Goal: Task Accomplishment & Management: Complete application form

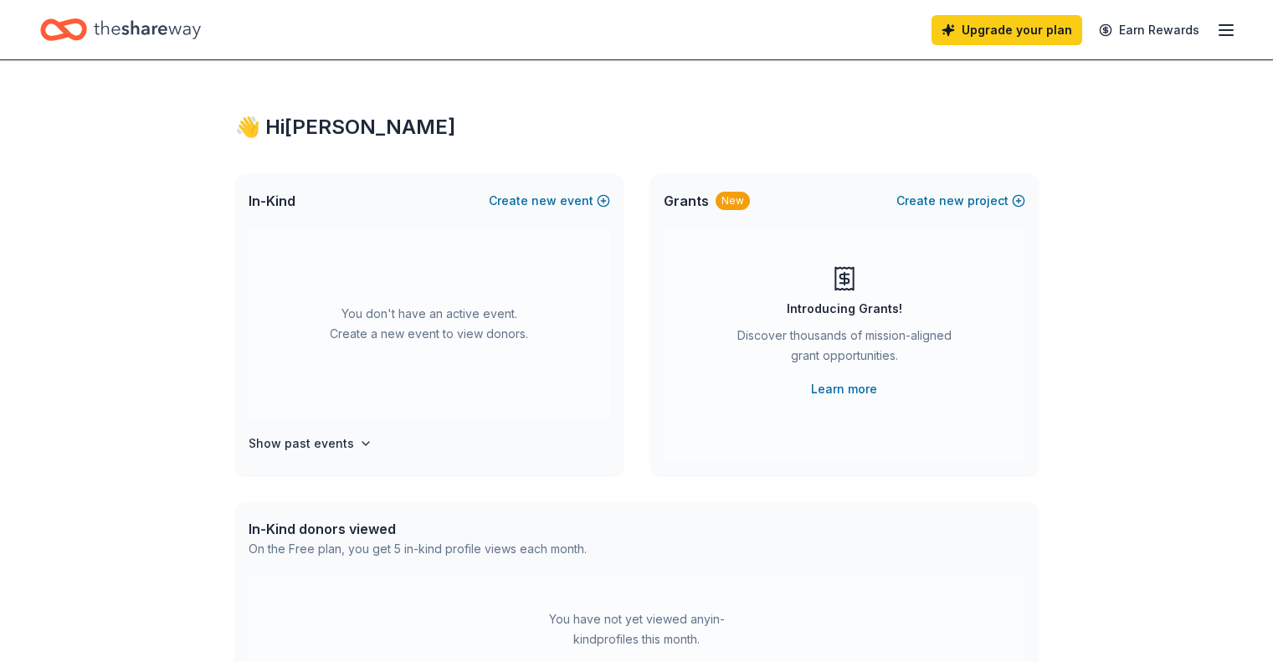
click at [1216, 33] on icon "button" at bounding box center [1226, 30] width 20 height 20
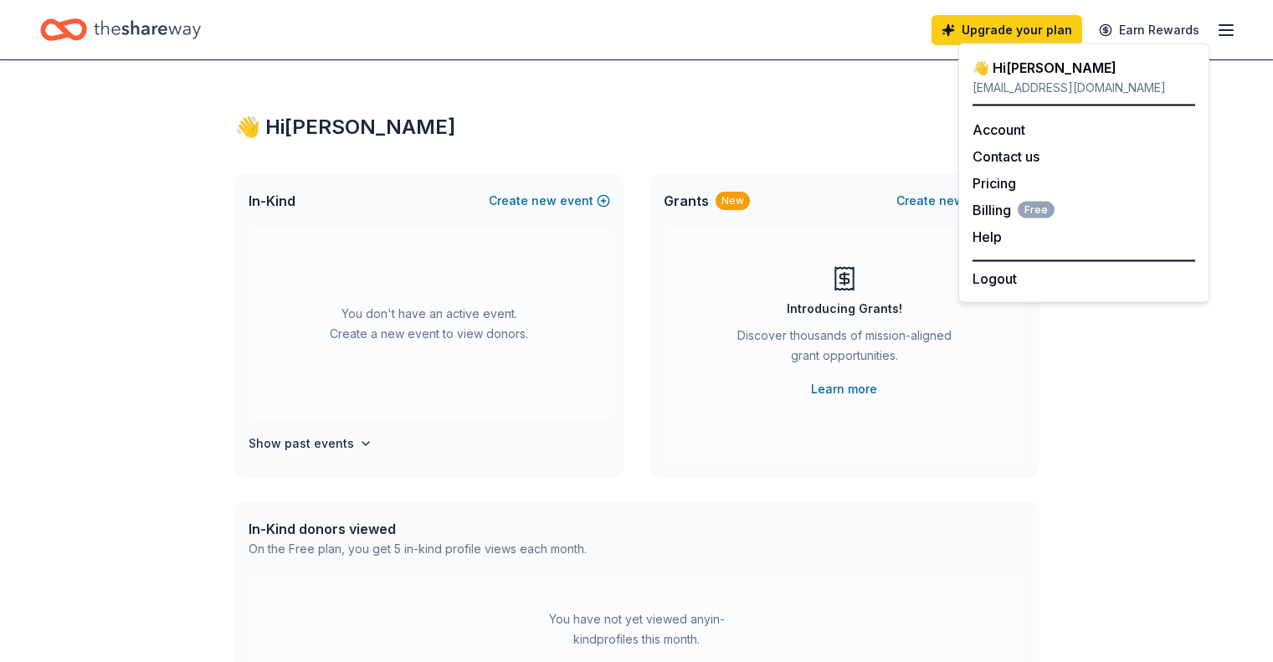
click at [697, 123] on div "👋 Hi Cindy" at bounding box center [637, 127] width 804 height 27
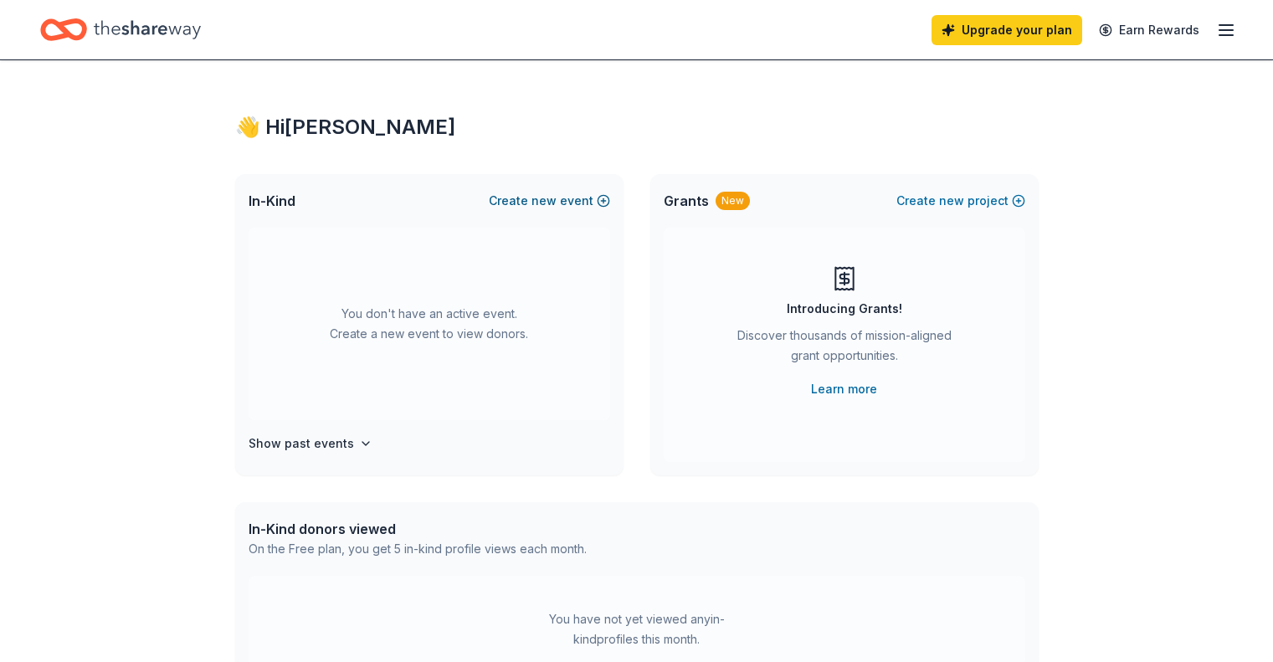
click at [525, 199] on button "Create new event" at bounding box center [549, 201] width 121 height 20
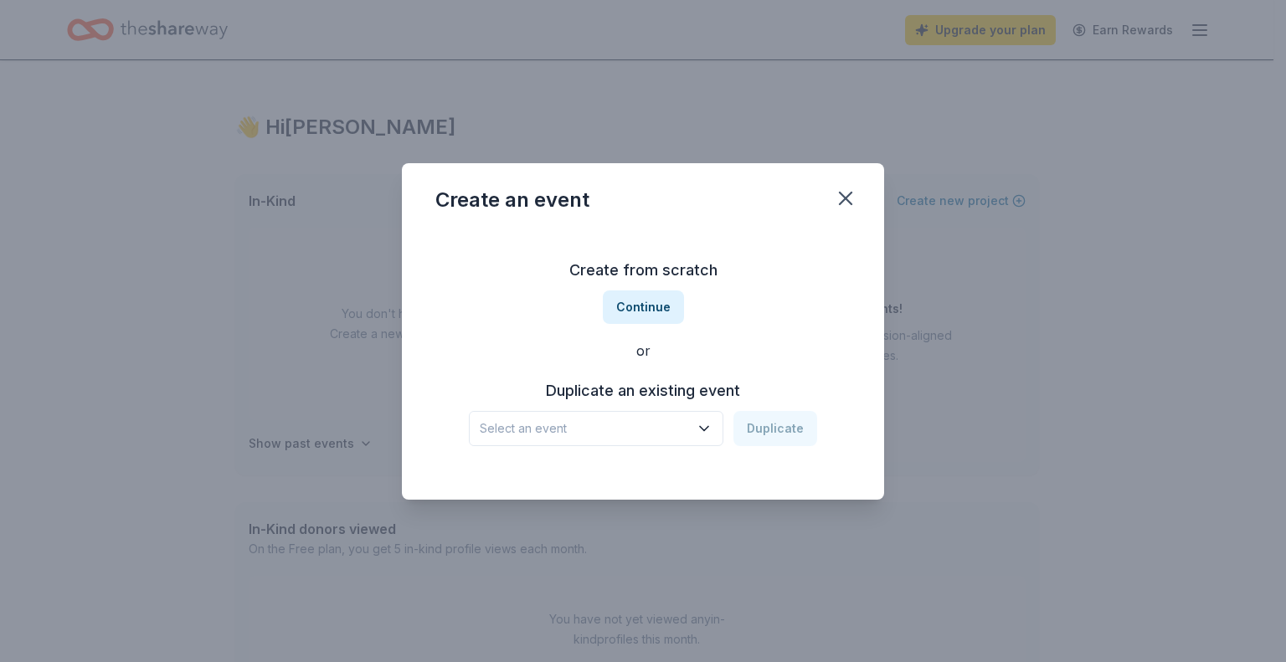
click at [706, 423] on icon "button" at bounding box center [704, 428] width 17 height 17
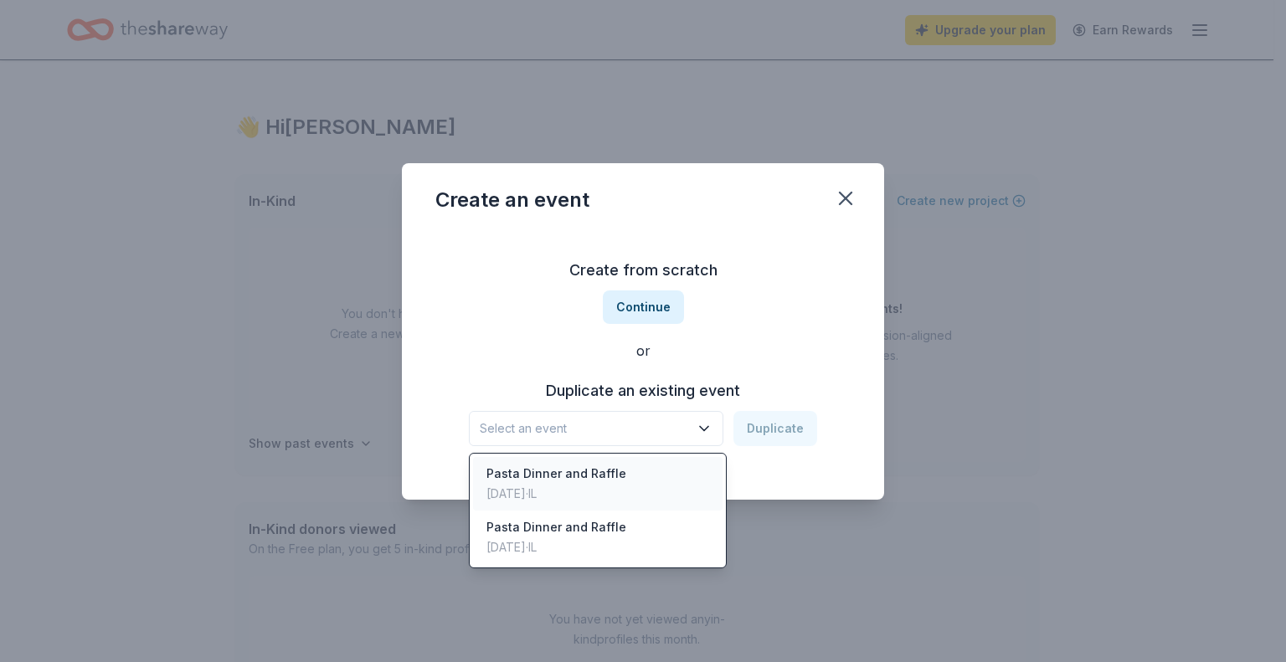
click at [629, 466] on div "Pasta Dinner and Raffle Nov 15, 2024 · IL" at bounding box center [597, 484] width 249 height 54
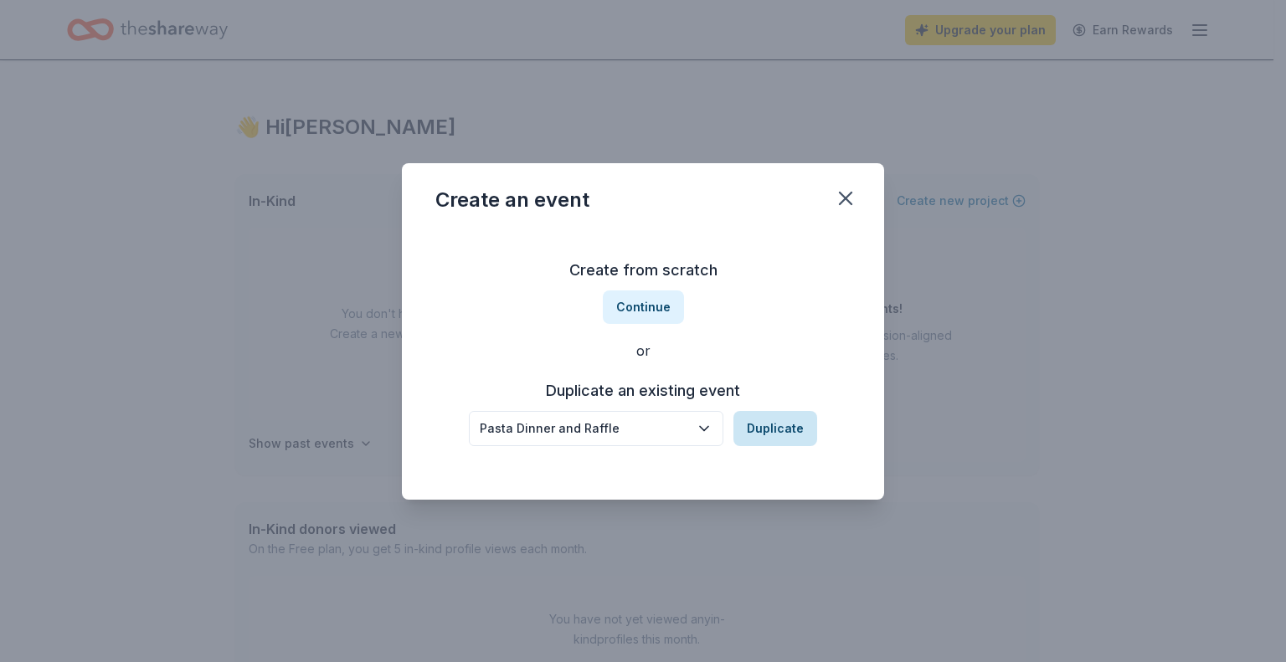
click at [797, 422] on button "Duplicate" at bounding box center [775, 428] width 84 height 35
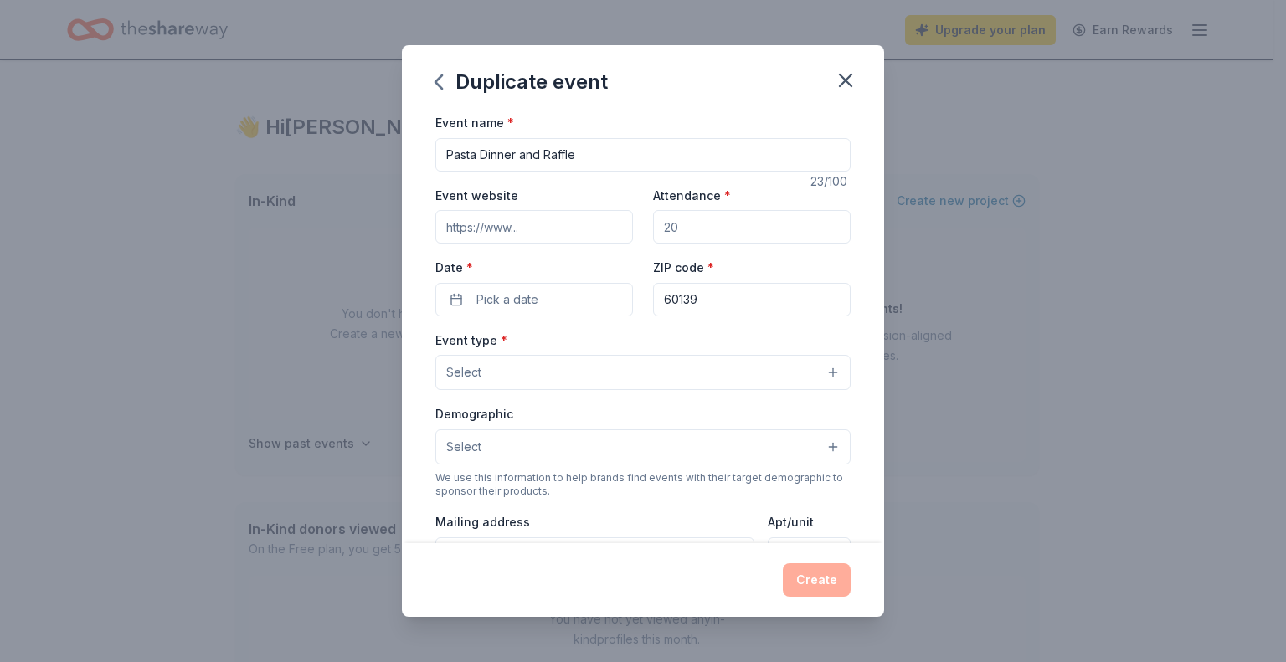
click at [545, 230] on input "Event website" at bounding box center [534, 226] width 198 height 33
paste input "https://www.glensidemiddleschool.org/"
type input "https://www.glensidemiddleschool.org/"
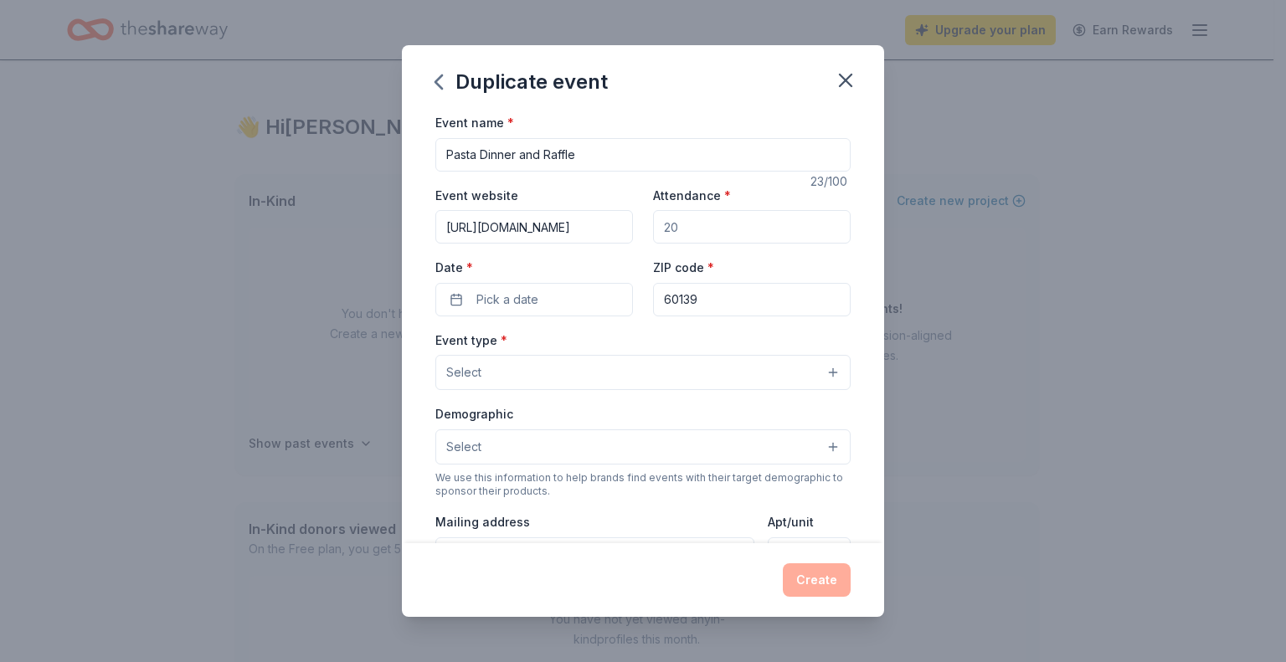
click at [685, 228] on input "Attendance *" at bounding box center [752, 226] width 198 height 33
type input "500"
click at [559, 298] on button "Pick a date" at bounding box center [534, 299] width 198 height 33
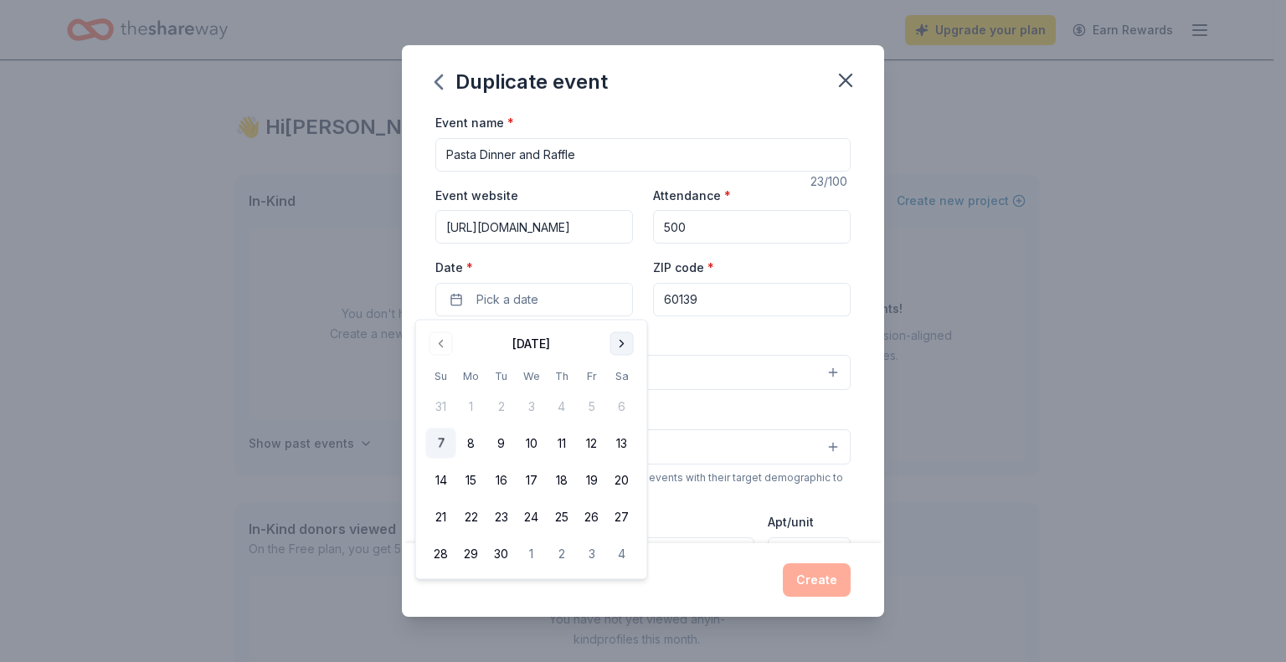
click at [619, 343] on button "Go to next month" at bounding box center [621, 343] width 23 height 23
click at [594, 478] on button "14" at bounding box center [592, 480] width 30 height 30
click at [722, 339] on div "Event type * Select" at bounding box center [642, 360] width 415 height 61
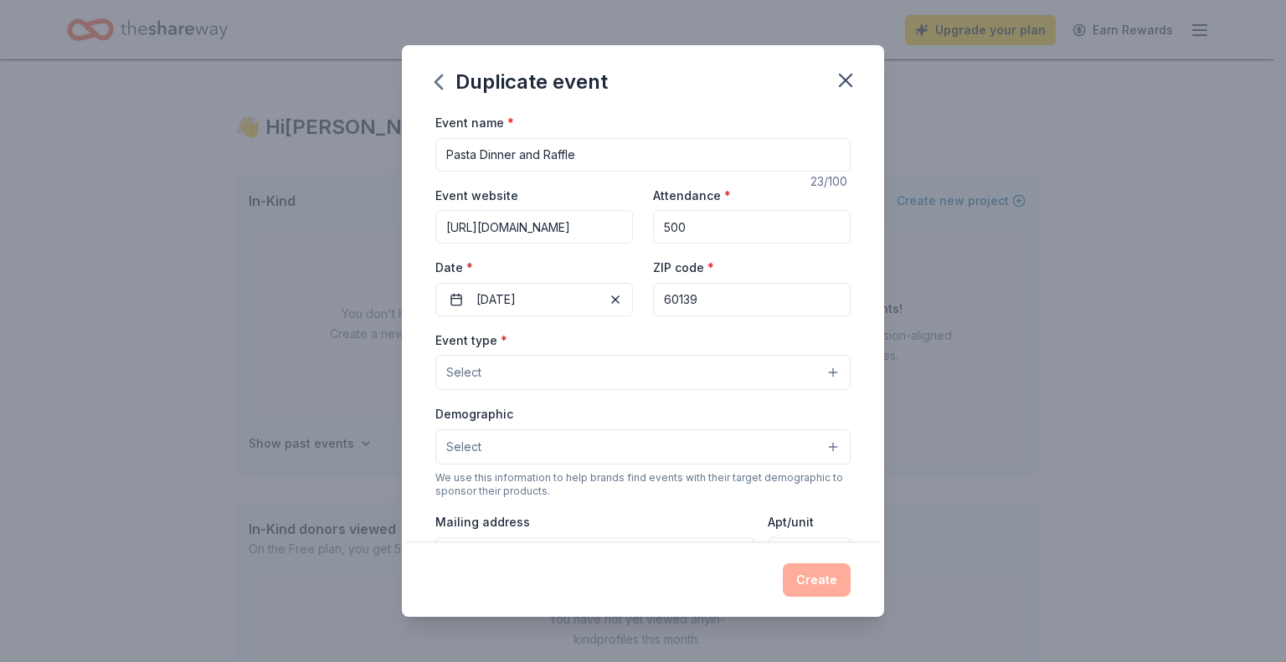
click at [634, 376] on button "Select" at bounding box center [642, 372] width 415 height 35
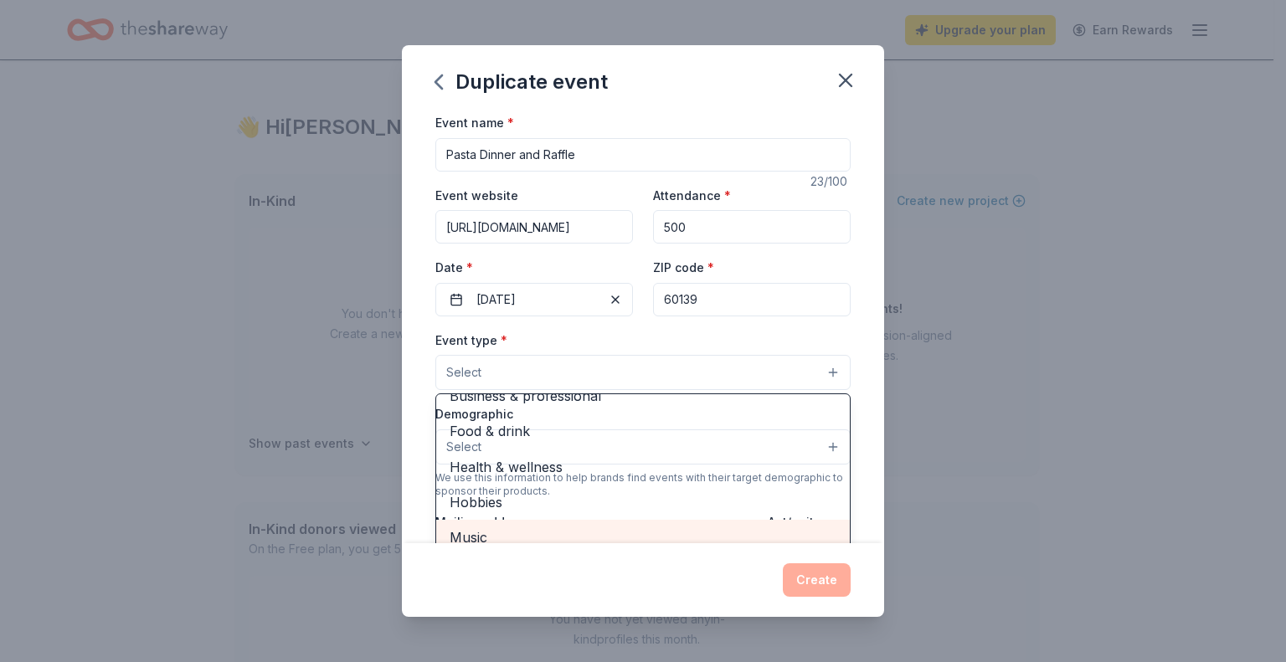
scroll to position [12, 0]
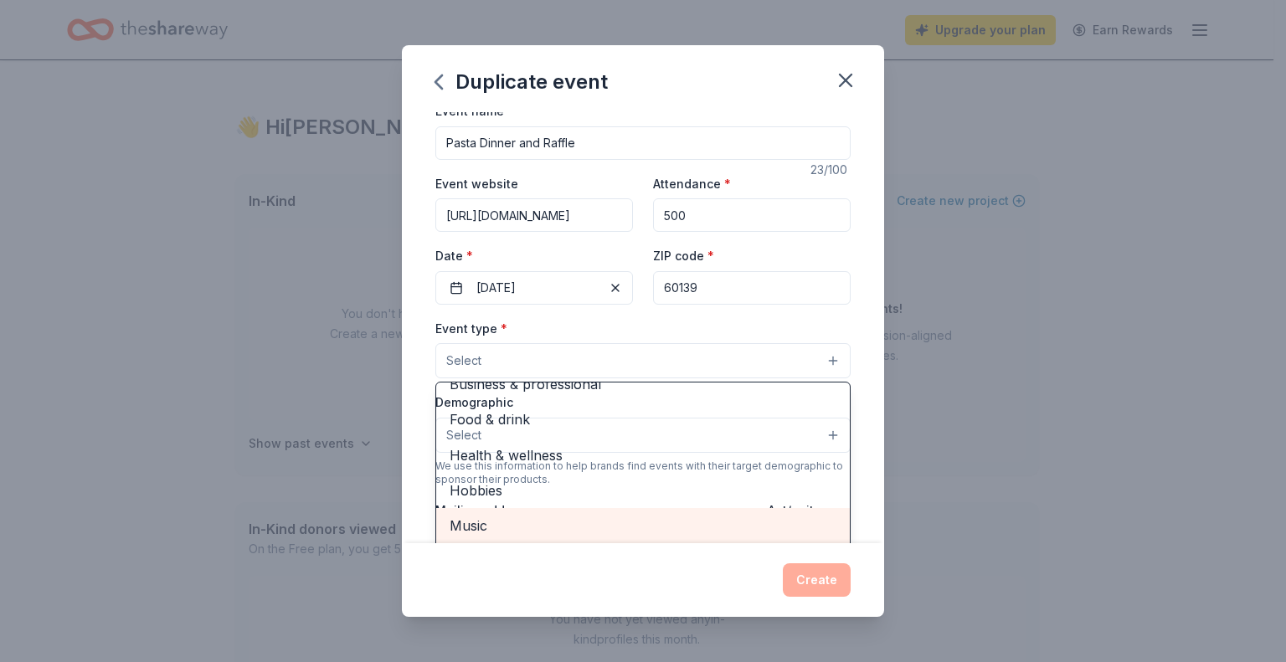
click at [485, 531] on span "Music" at bounding box center [643, 526] width 387 height 22
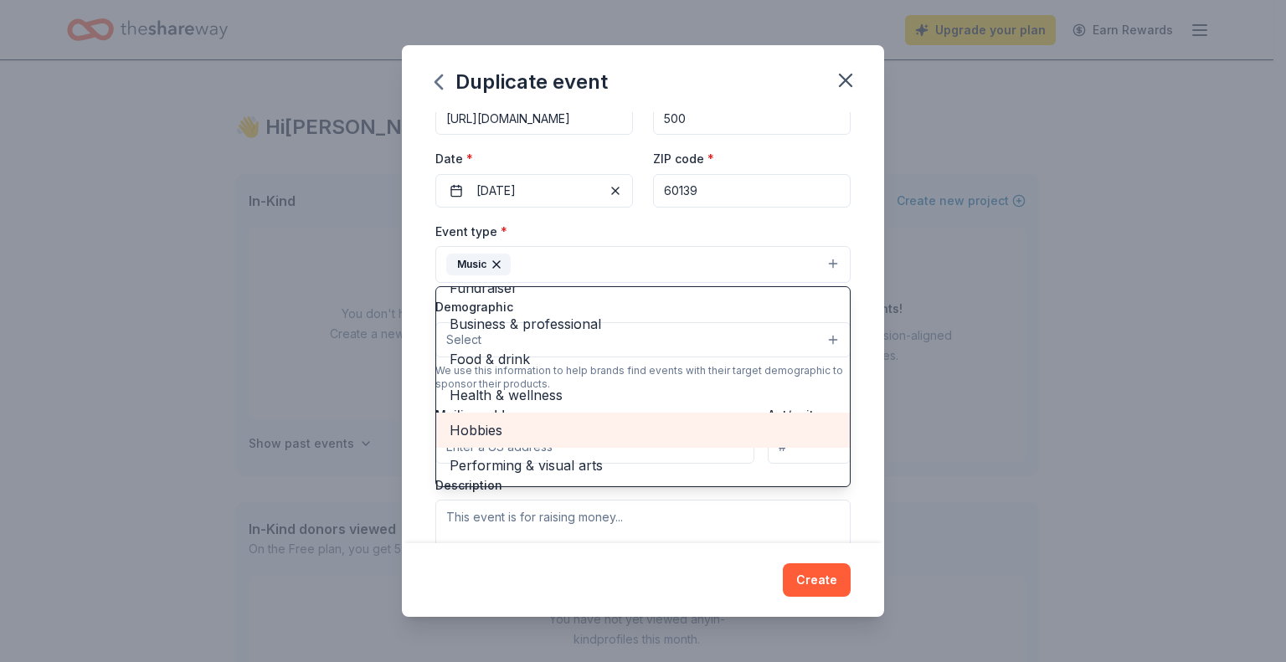
scroll to position [0, 0]
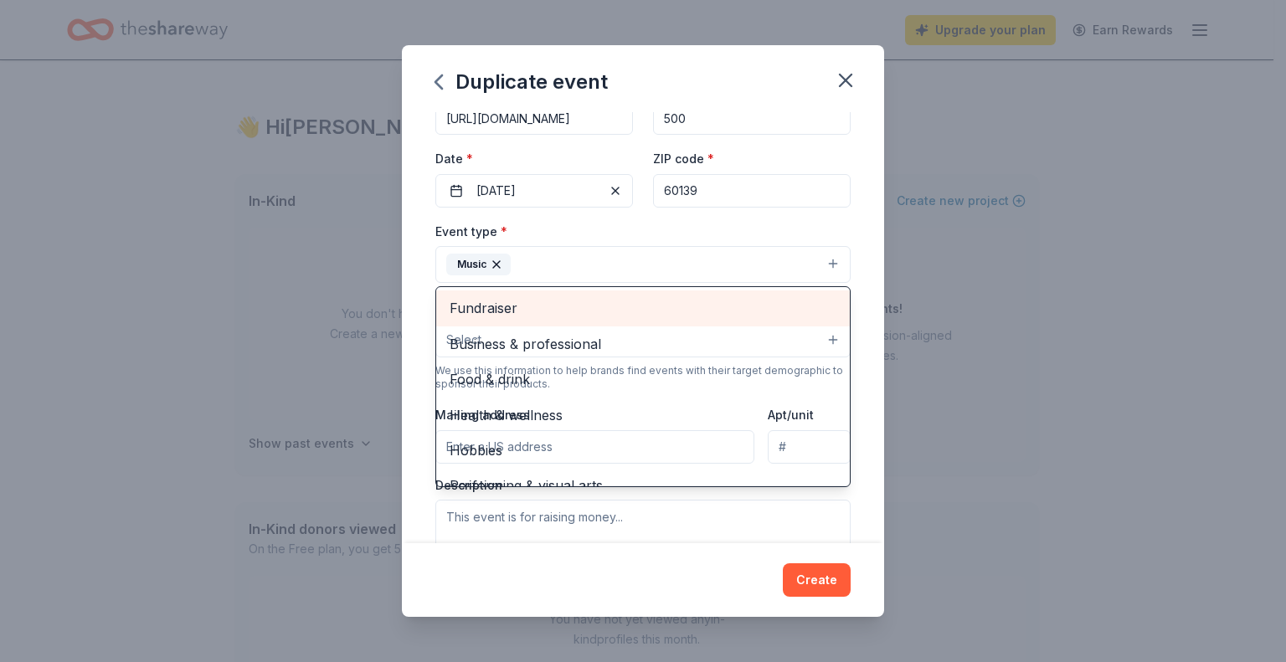
click at [508, 306] on span "Fundraiser" at bounding box center [643, 308] width 387 height 22
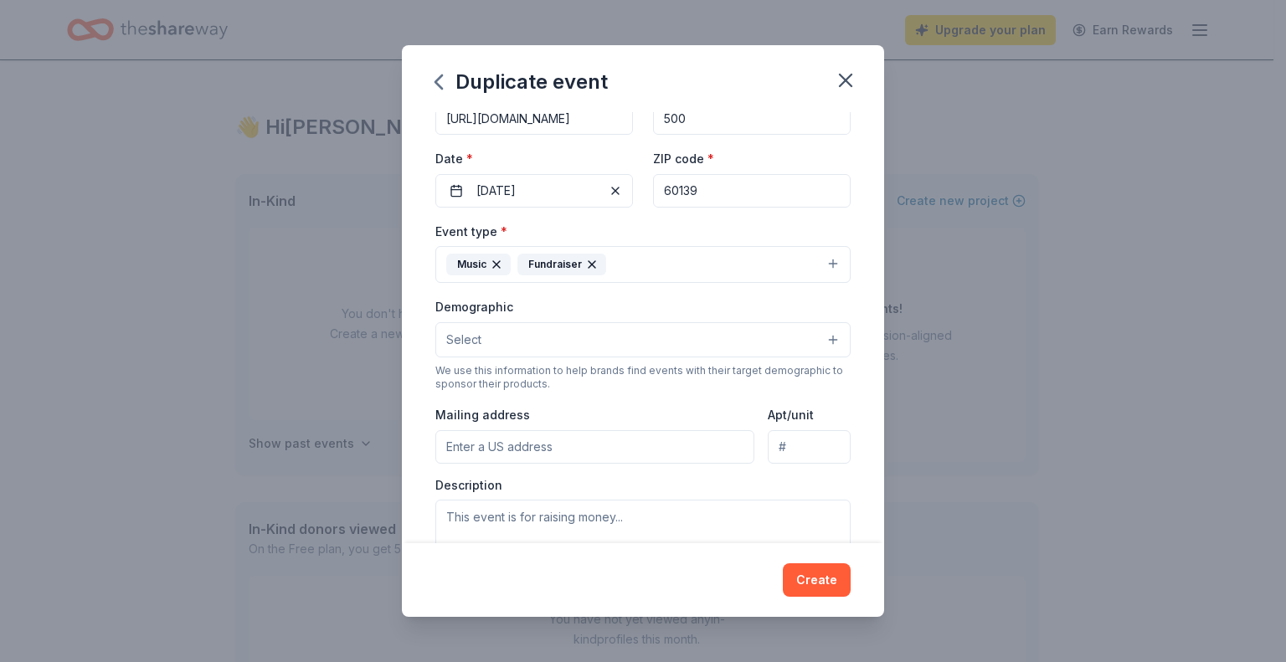
click at [635, 257] on button "Music Fundraiser" at bounding box center [642, 264] width 415 height 37
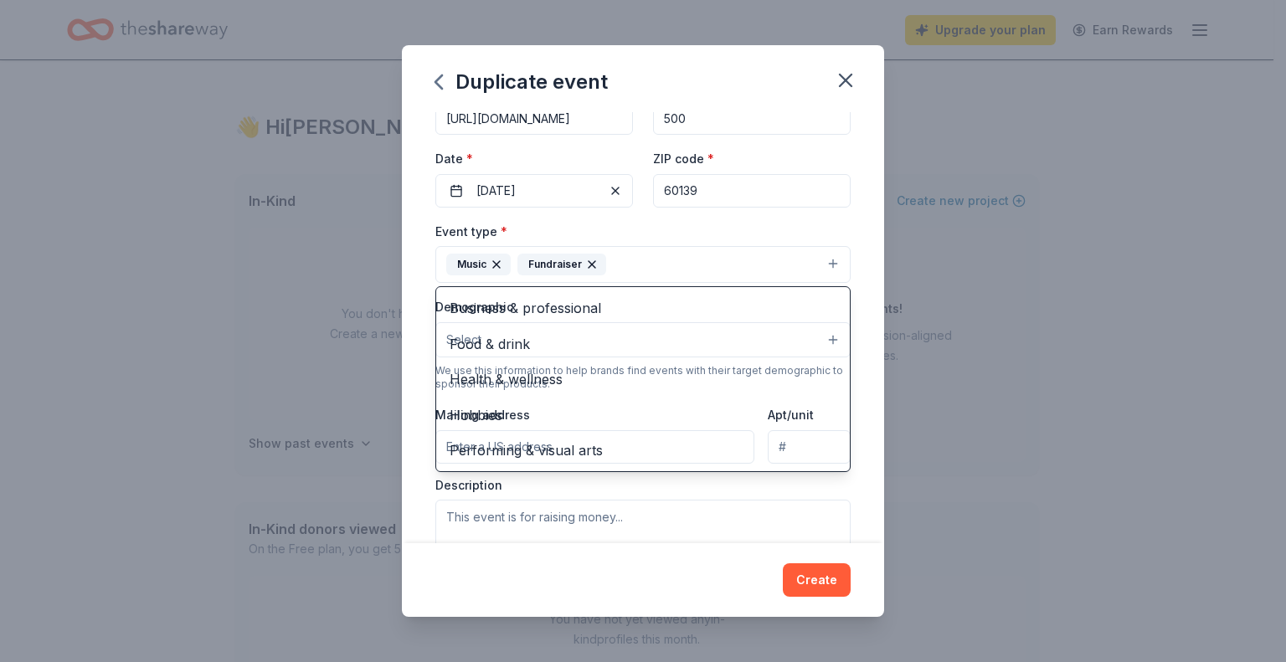
click at [636, 260] on button "Music Fundraiser" at bounding box center [642, 264] width 415 height 37
click at [831, 217] on div "Event name * Pasta Dinner and Raffle 23 /100 Event website https://www.glenside…" at bounding box center [642, 390] width 415 height 775
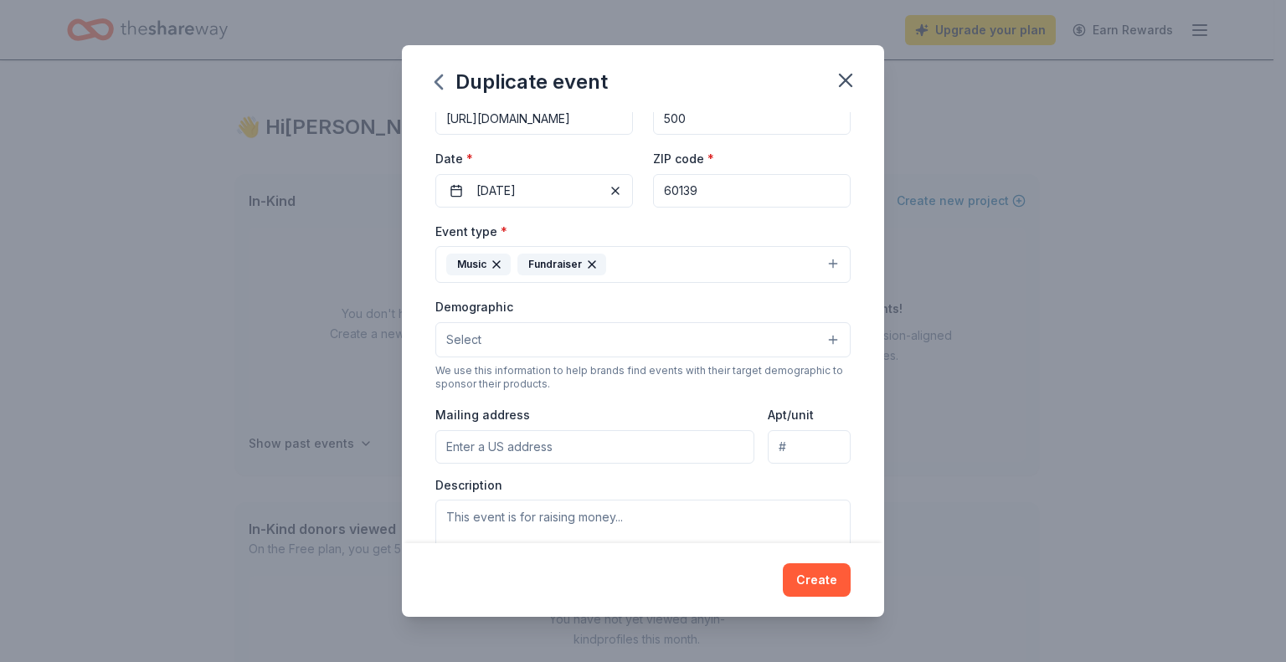
click at [674, 342] on button "Select" at bounding box center [642, 339] width 415 height 35
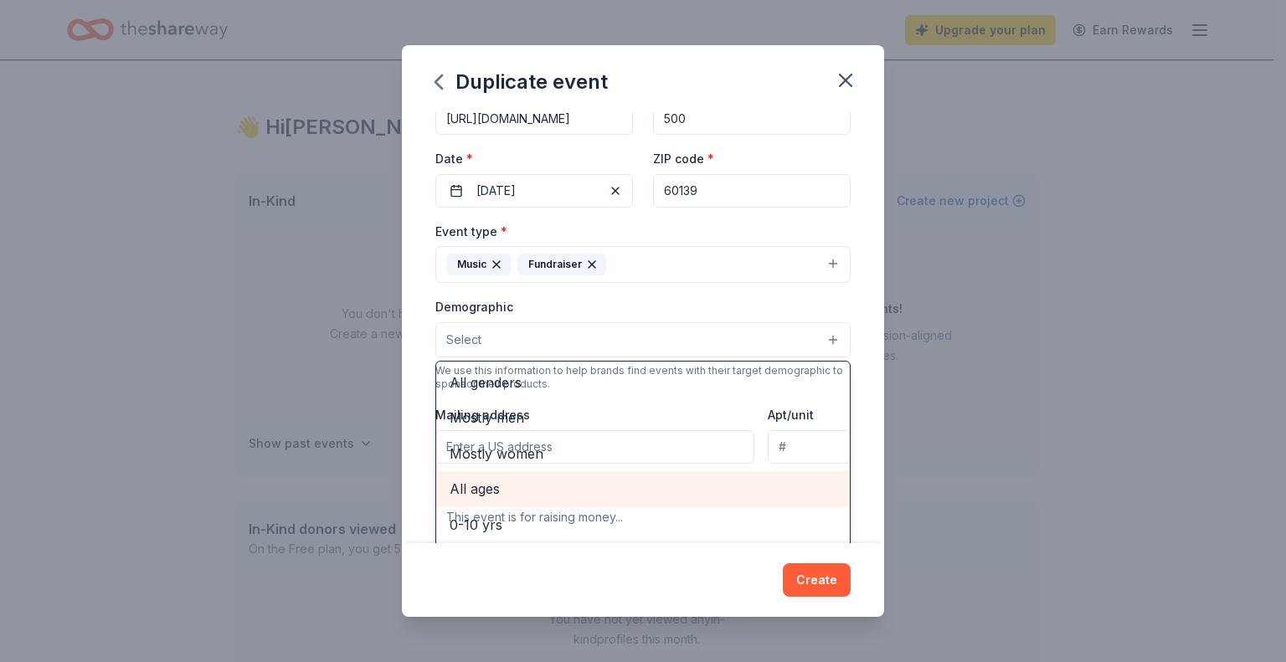
click at [507, 482] on span "All ages" at bounding box center [643, 489] width 387 height 22
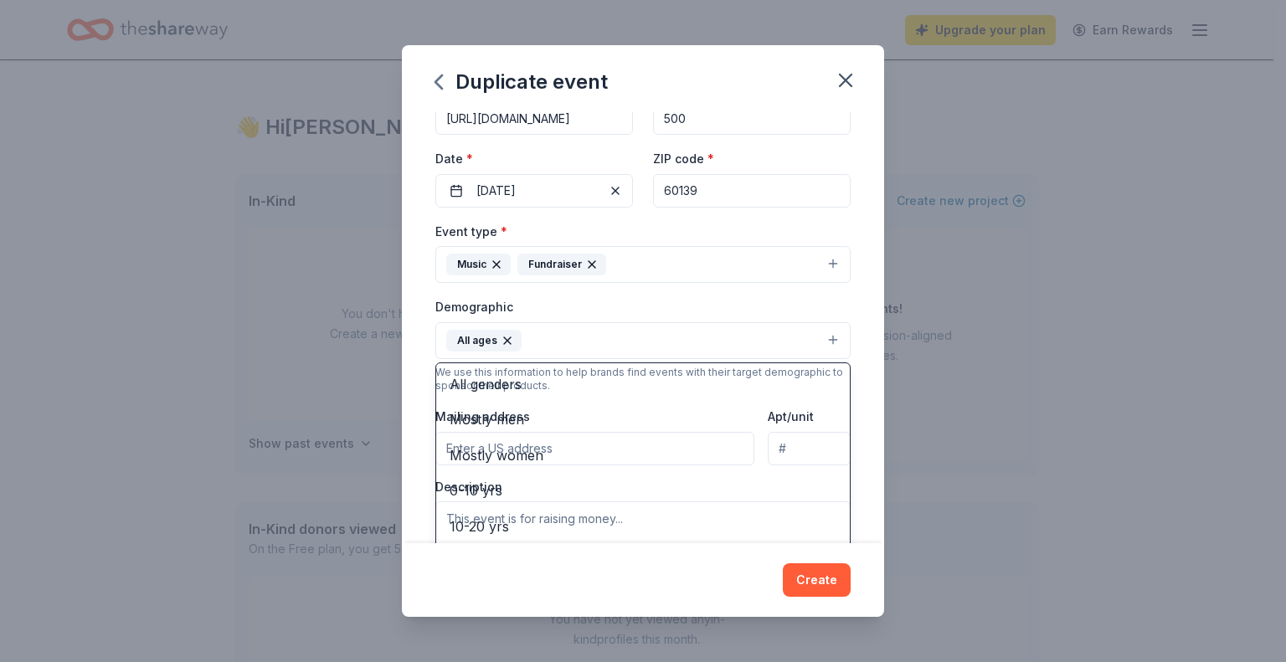
click at [420, 343] on div "Event name * Pasta Dinner and Raffle 23 /100 Event website https://www.glenside…" at bounding box center [643, 327] width 482 height 431
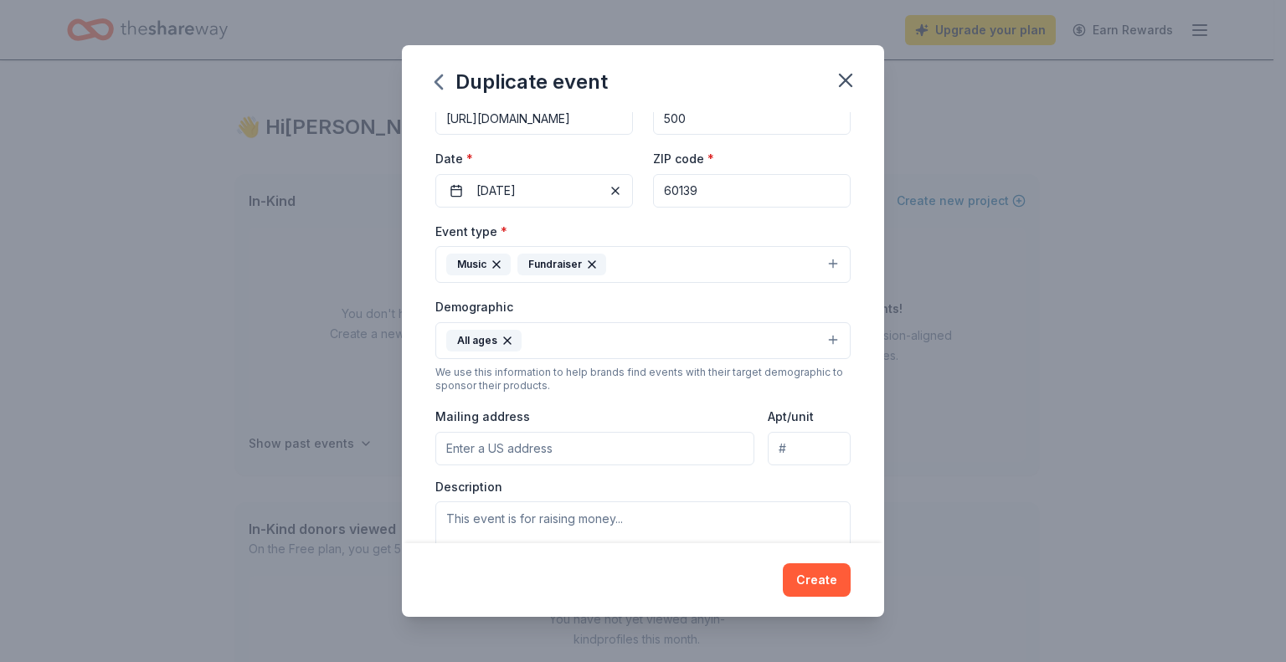
click at [496, 453] on input "Mailing address" at bounding box center [594, 448] width 319 height 33
type input "1560 Bloomingdale Road, Glendale Heights, IL, 60139"
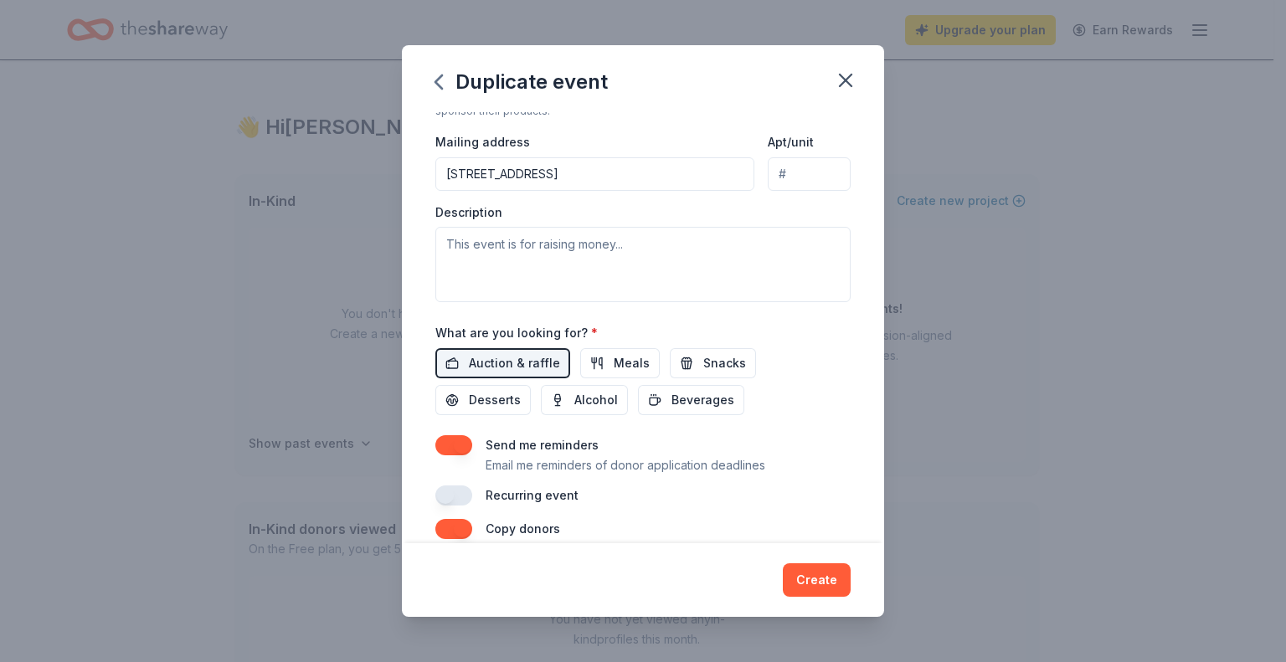
scroll to position [384, 0]
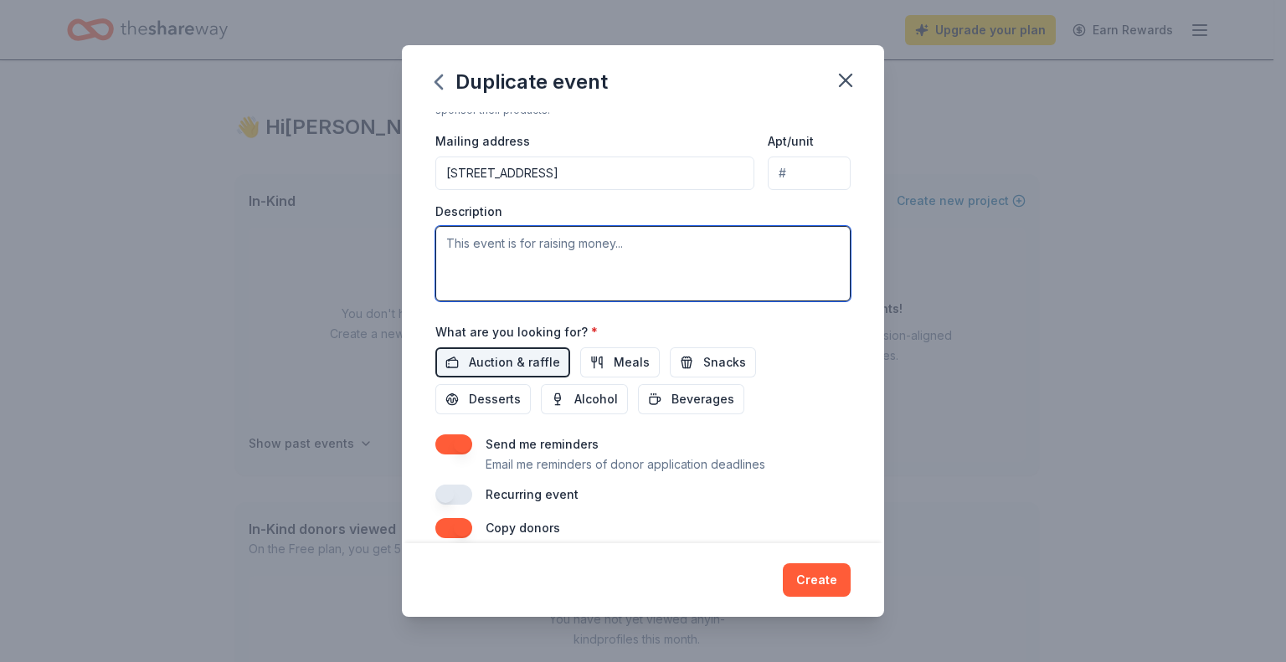
click at [511, 260] on textarea at bounding box center [642, 263] width 415 height 75
paste textarea "We are looking for help to raise money for the band and choir programs in our d…"
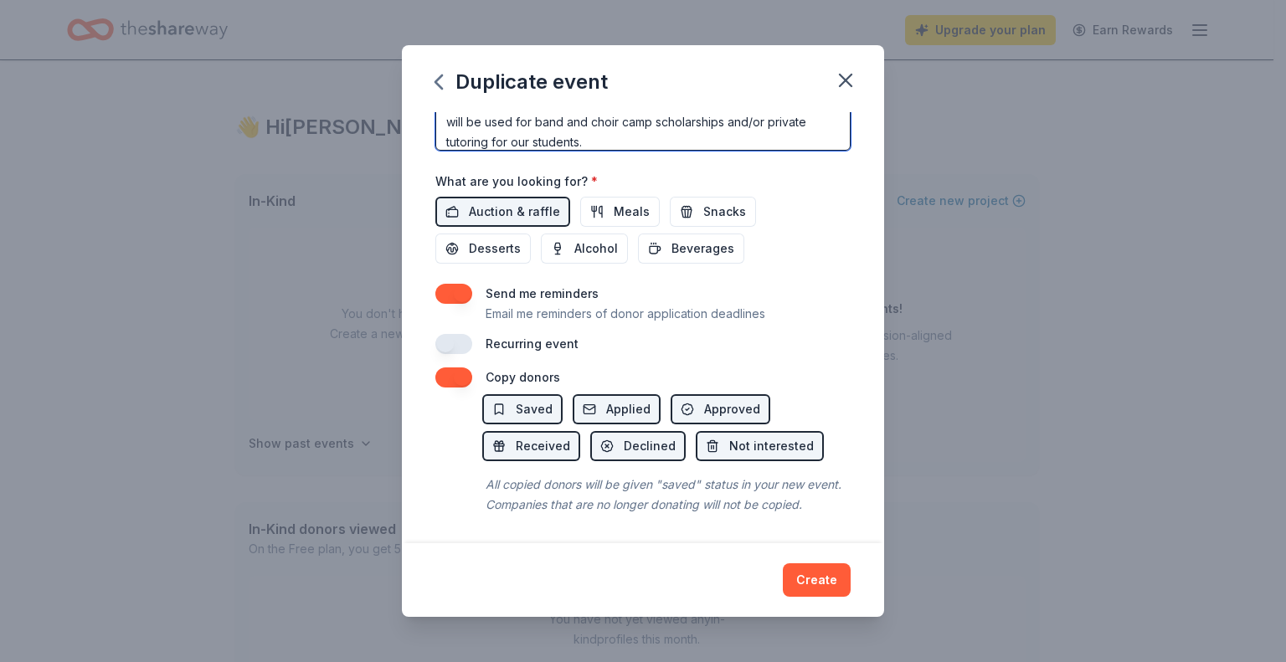
scroll to position [556, 0]
type textarea "We are looking for help to raise money for the band and choir programs in our d…"
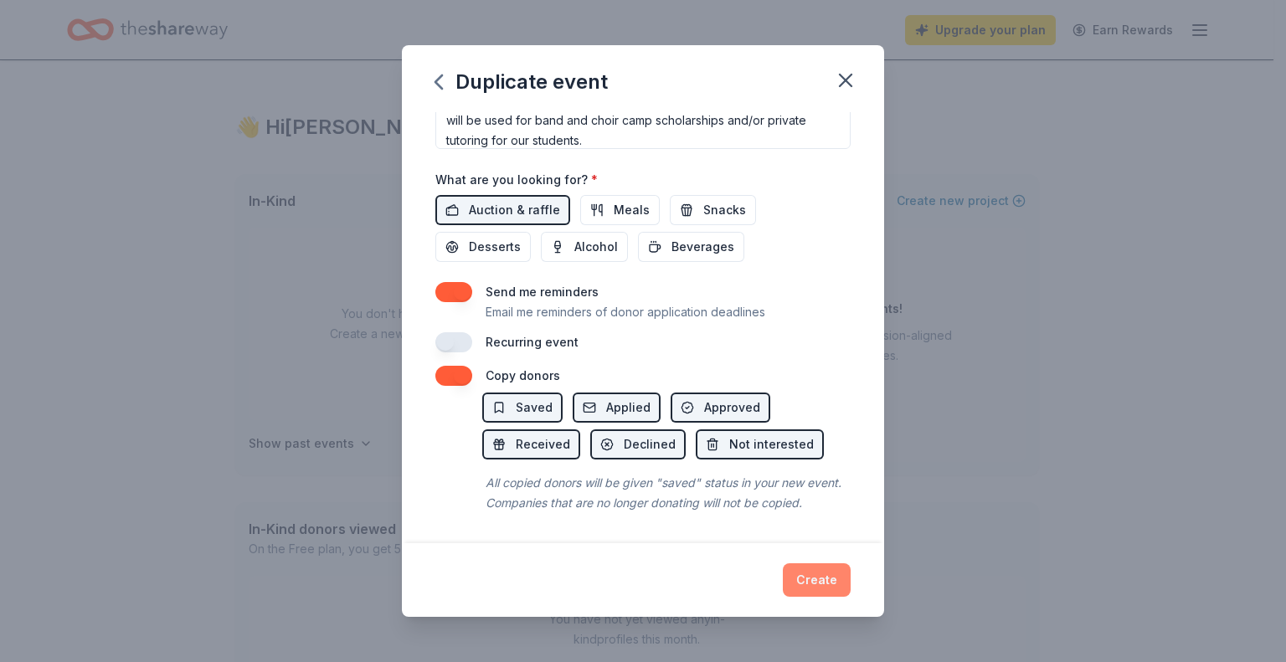
click at [821, 575] on button "Create" at bounding box center [817, 579] width 68 height 33
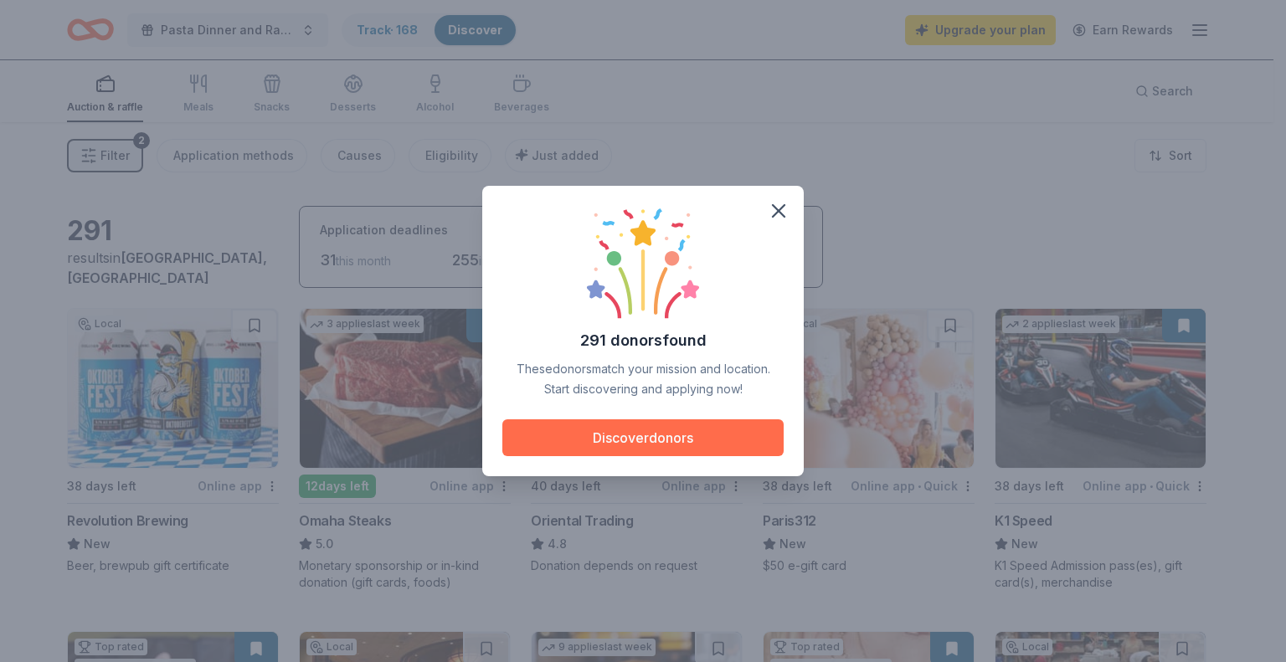
click at [674, 439] on button "Discover donors" at bounding box center [642, 437] width 281 height 37
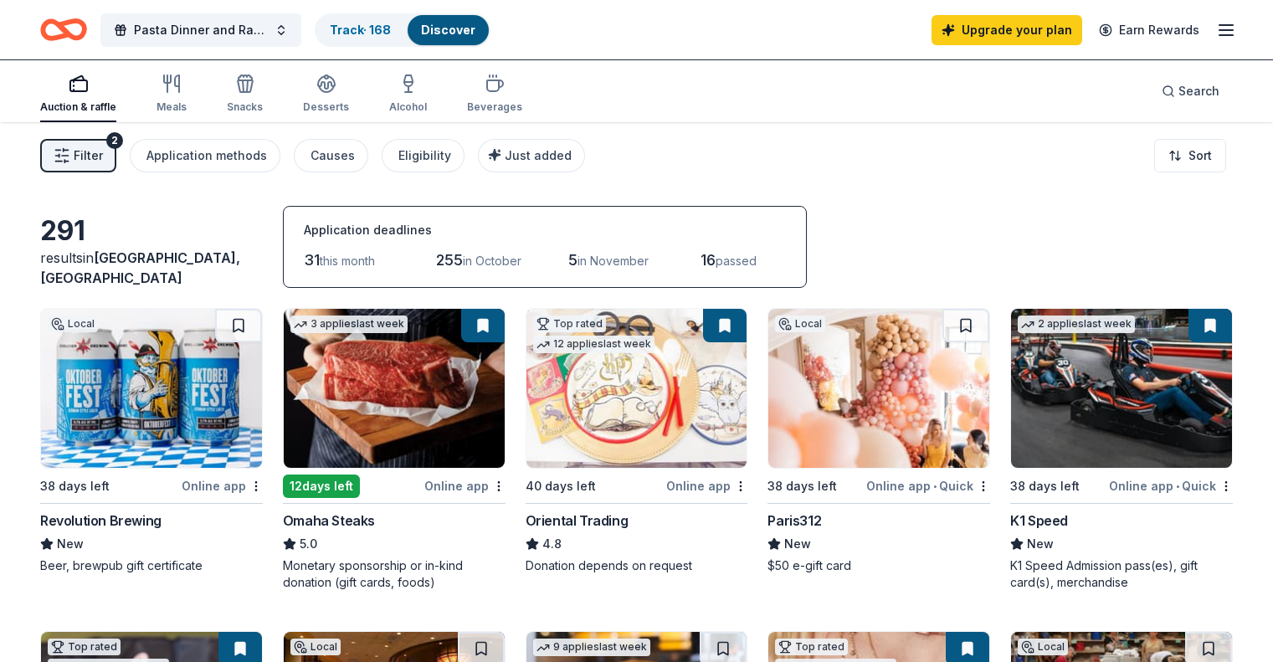
click at [116, 151] on button "Filter 2" at bounding box center [78, 155] width 76 height 33
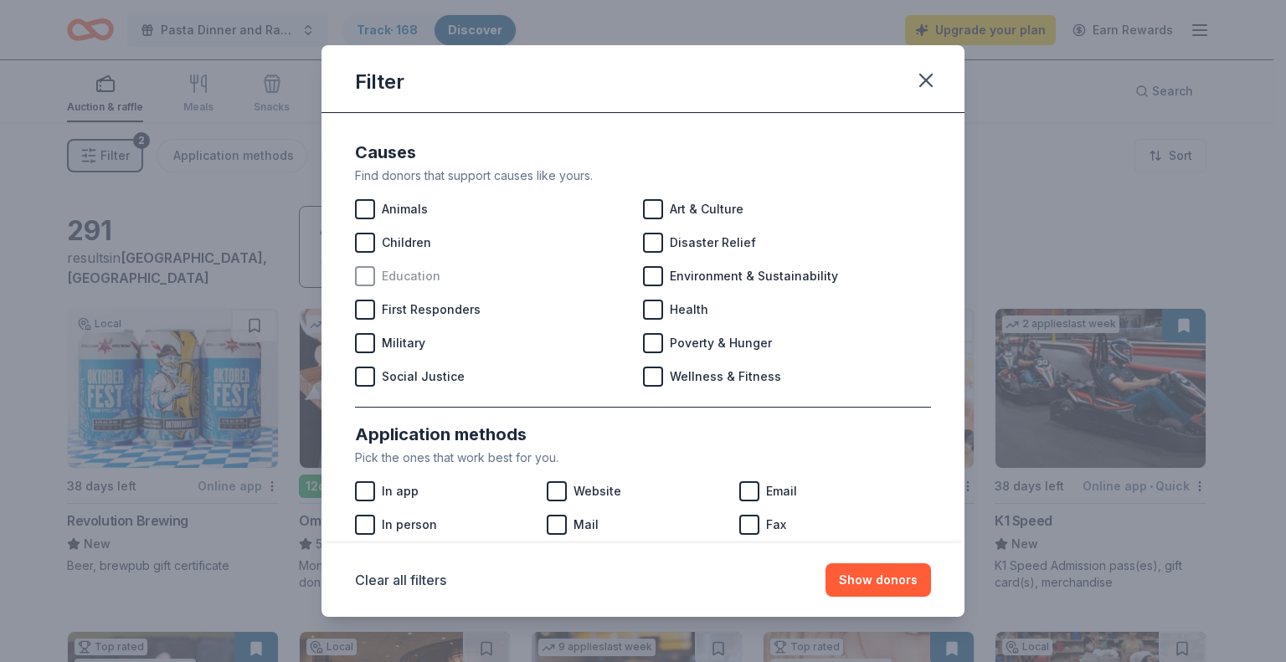
scroll to position [2, 0]
click at [364, 281] on div at bounding box center [365, 275] width 20 height 20
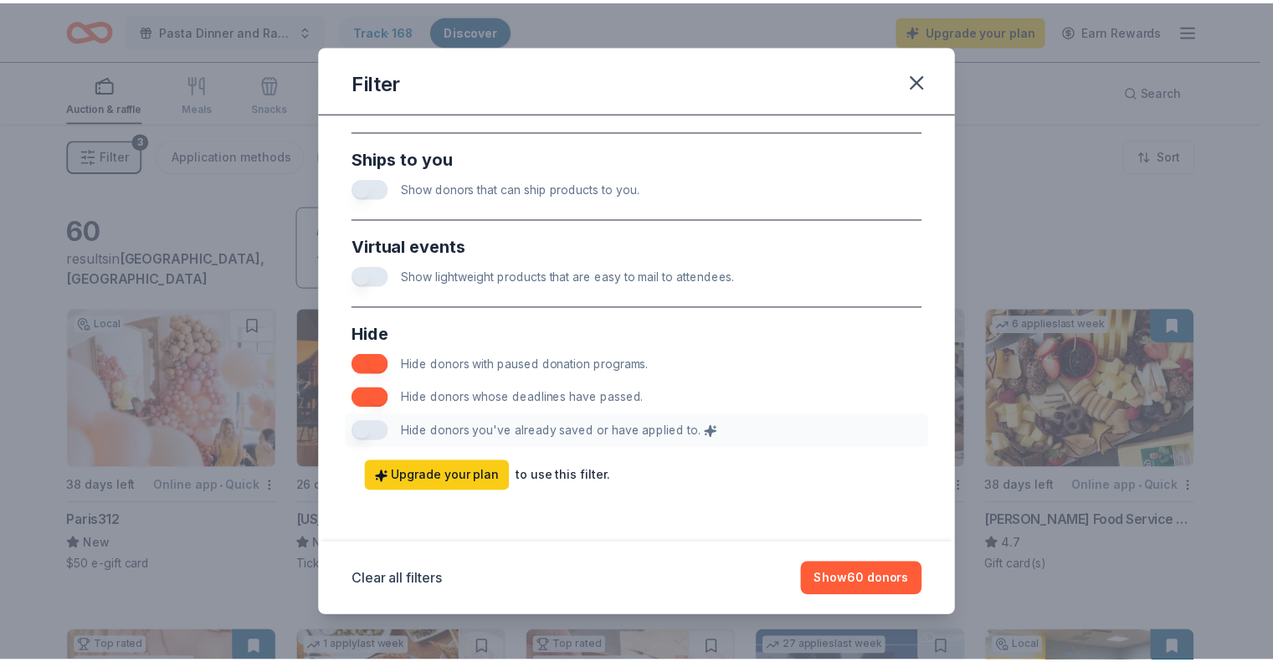
scroll to position [787, 0]
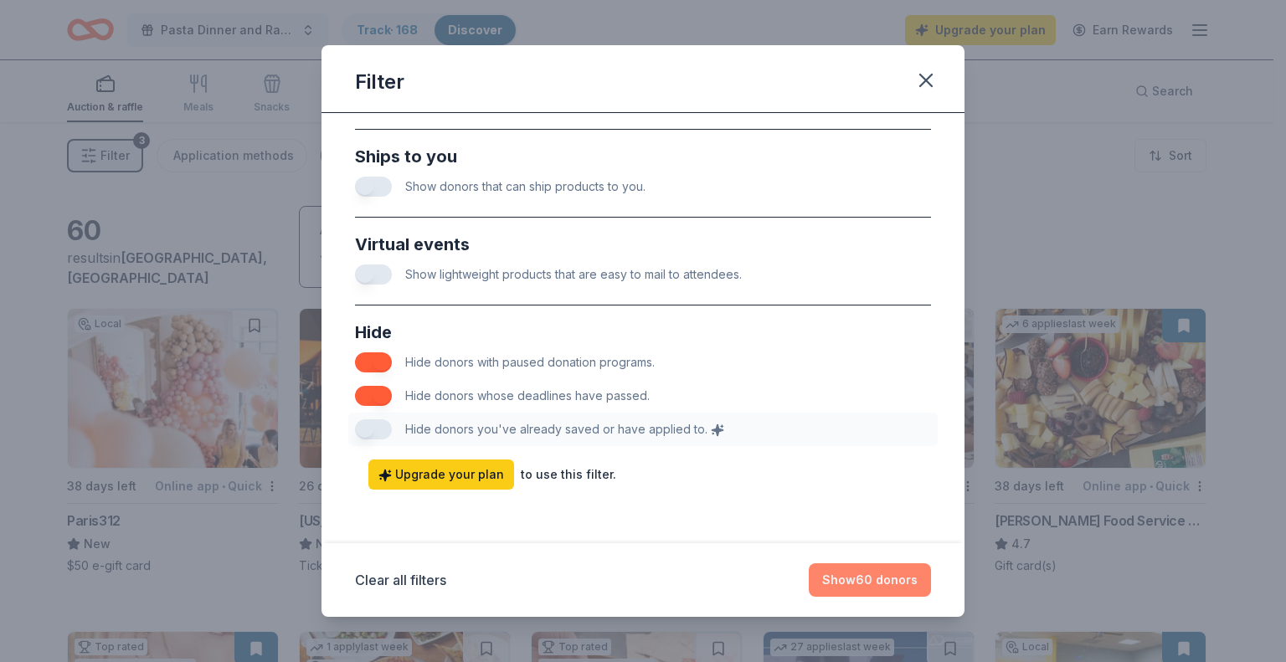
click at [846, 579] on button "Show 60 donors" at bounding box center [870, 579] width 122 height 33
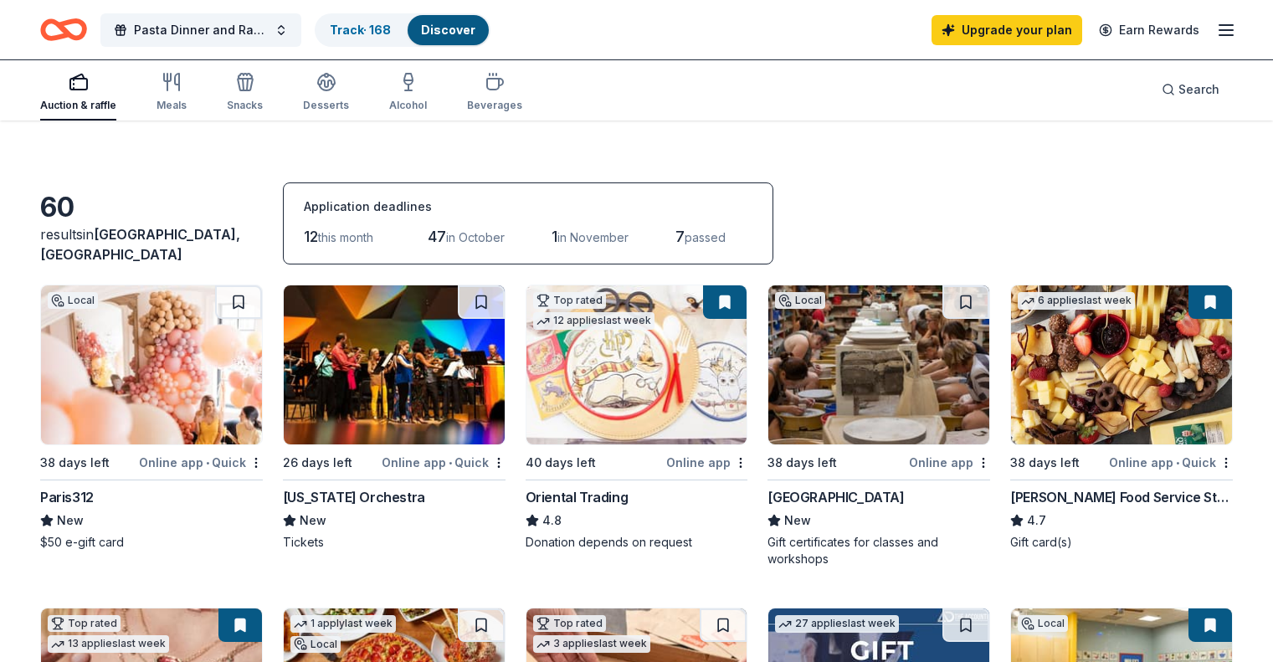
scroll to position [31, 0]
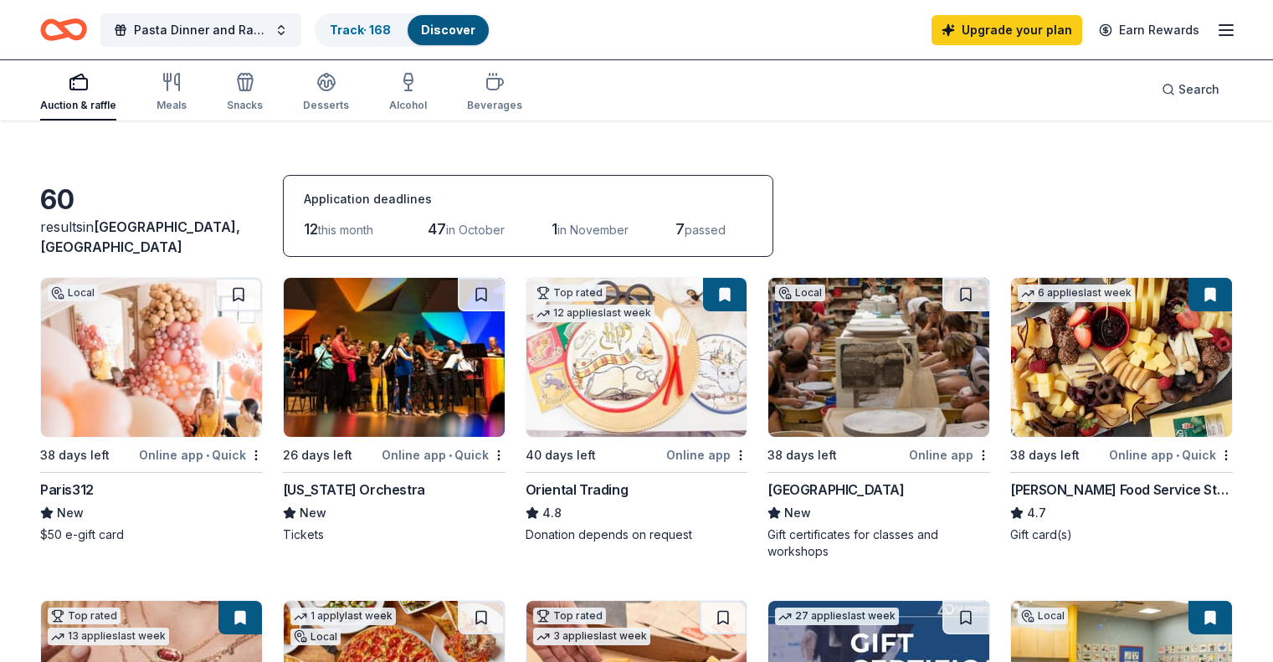
click at [646, 404] on img at bounding box center [637, 357] width 221 height 159
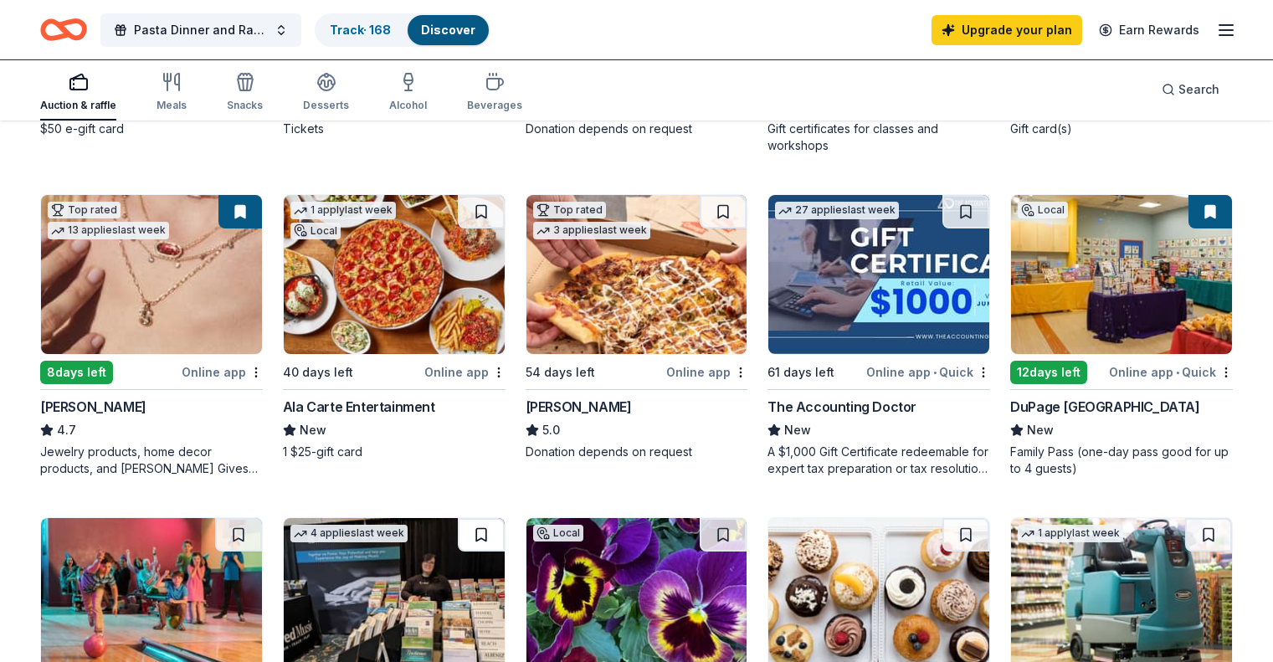
scroll to position [414, 0]
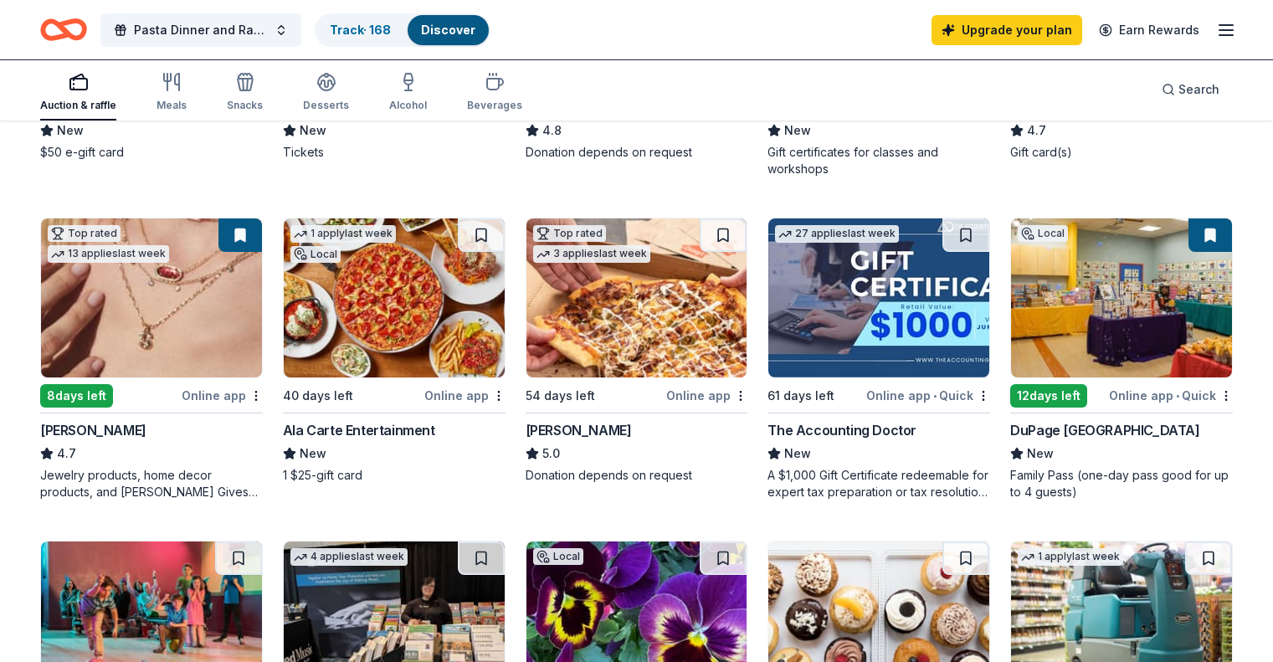
click at [219, 396] on div "Online app" at bounding box center [222, 395] width 81 height 21
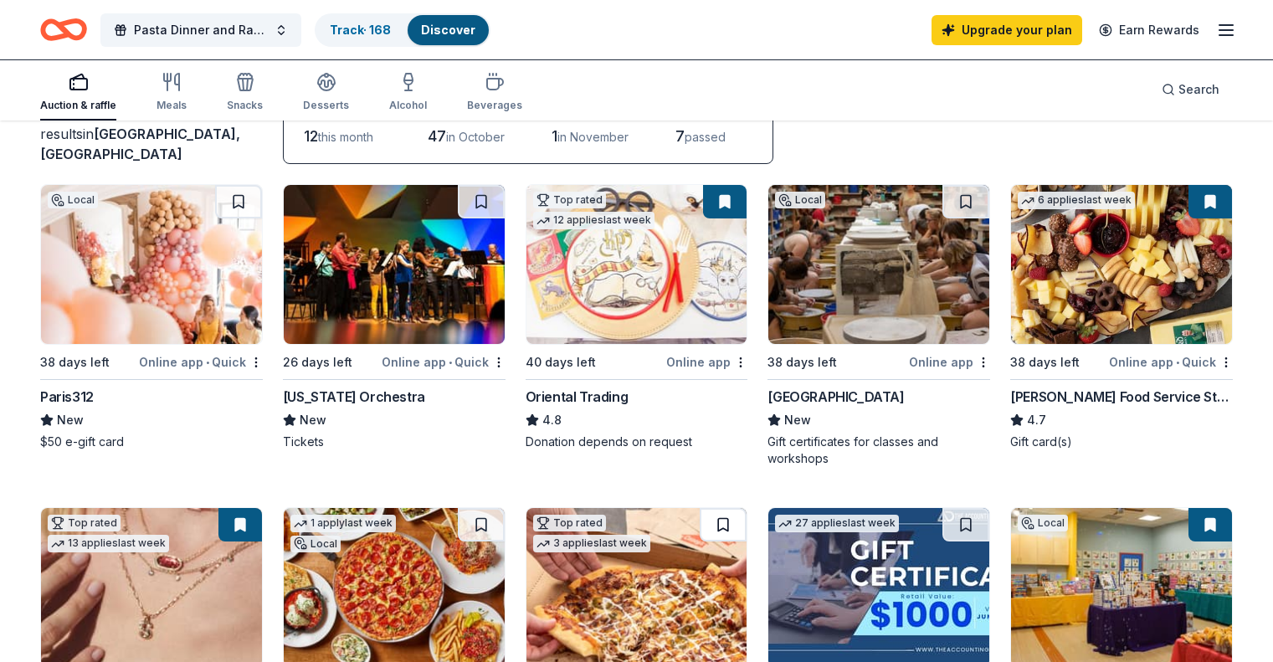
scroll to position [76, 0]
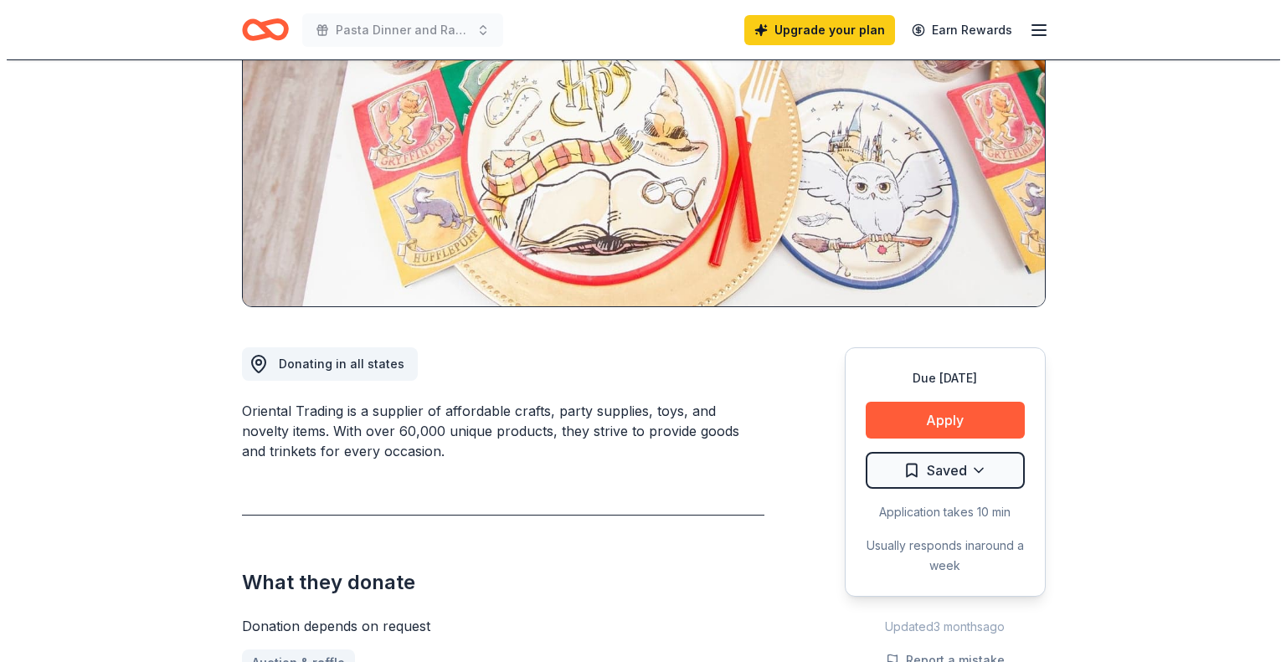
scroll to position [203, 0]
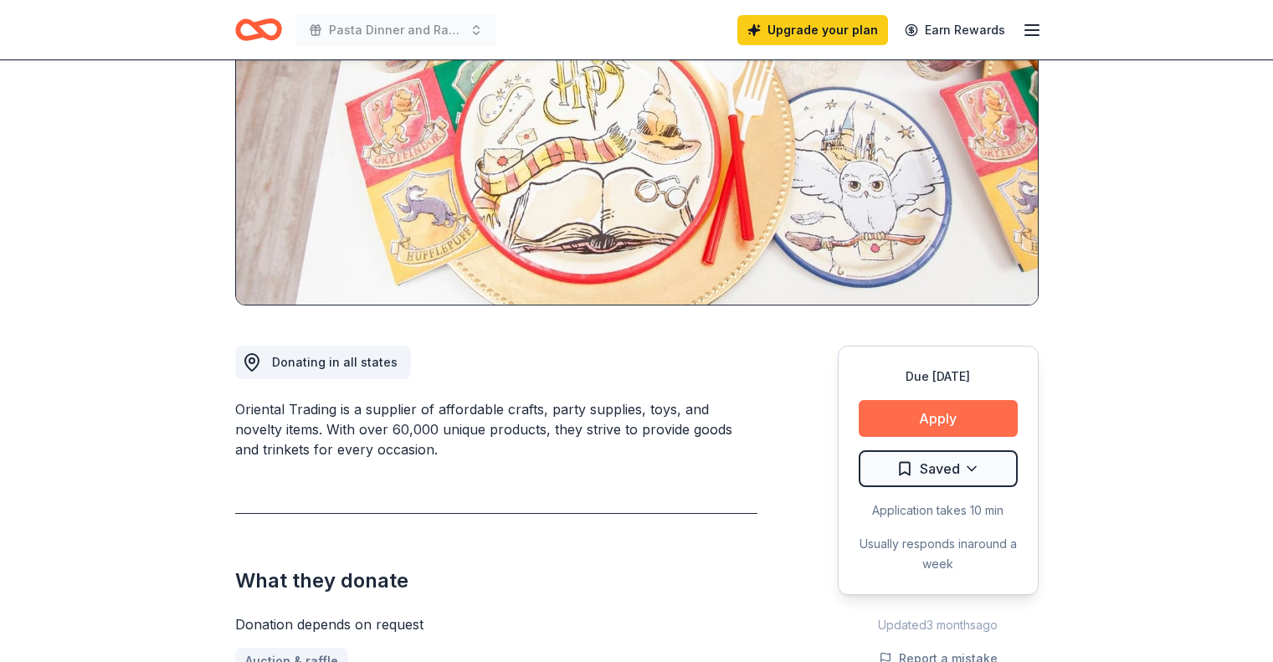
click at [971, 413] on button "Apply" at bounding box center [938, 418] width 159 height 37
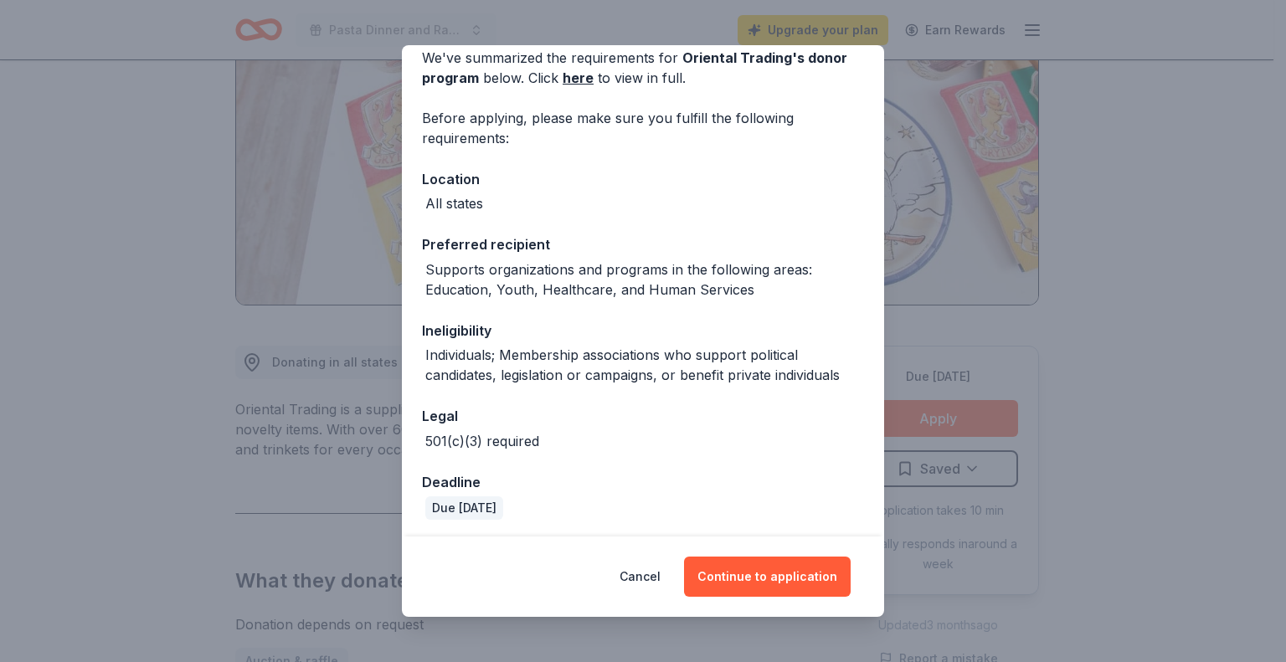
scroll to position [82, 0]
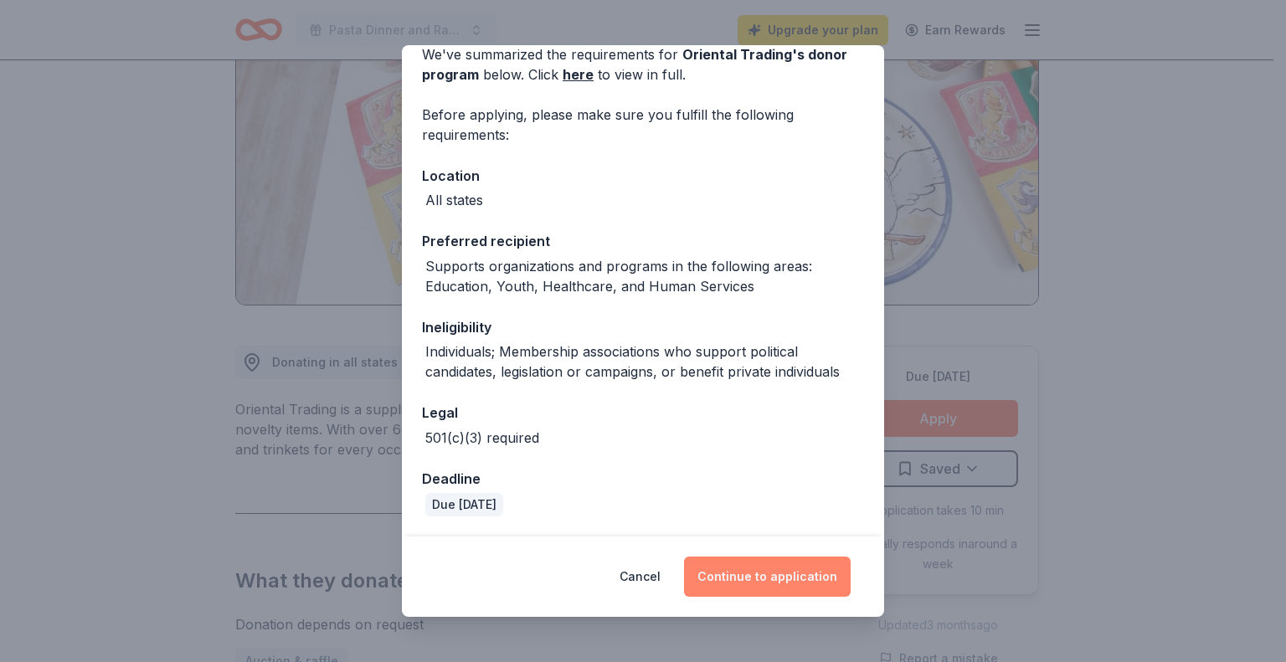
click at [739, 572] on button "Continue to application" at bounding box center [767, 577] width 167 height 40
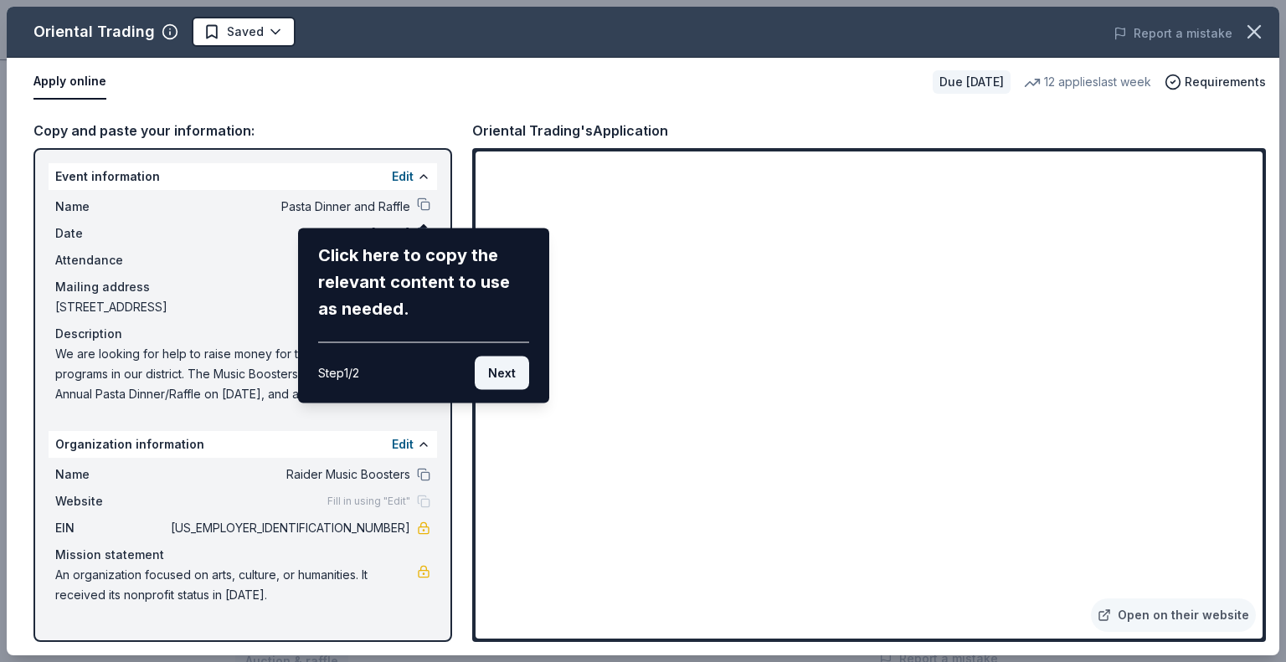
click at [496, 368] on button "Next" at bounding box center [502, 373] width 54 height 33
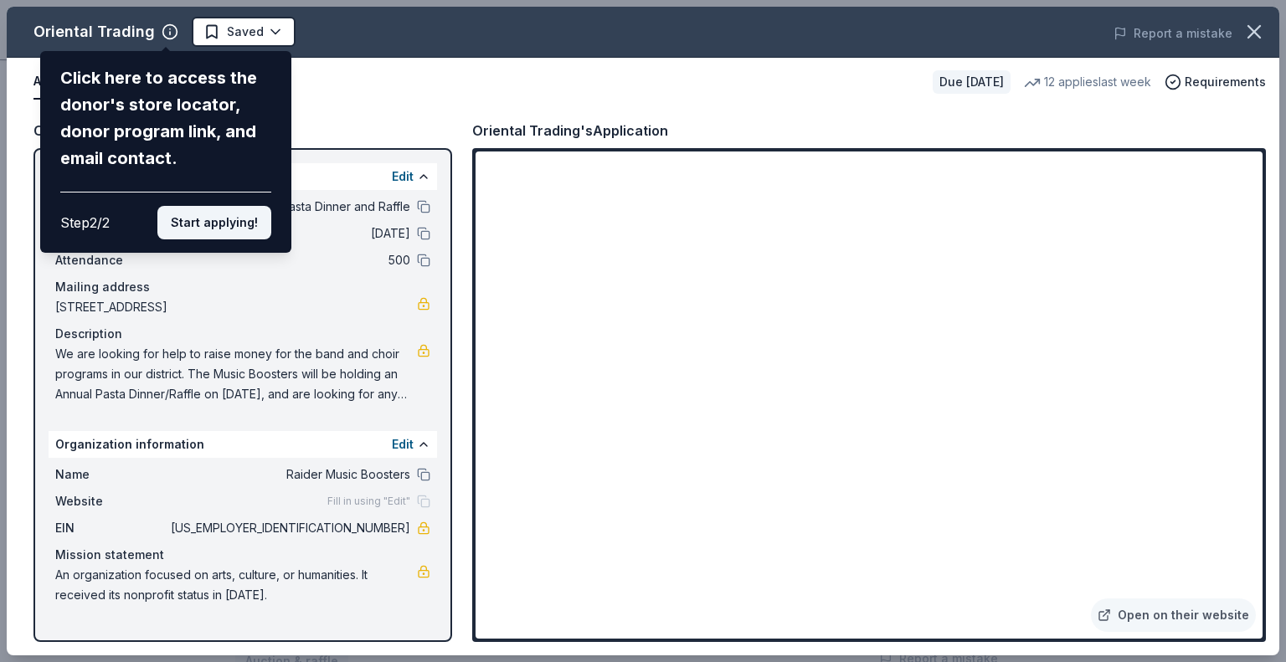
click at [216, 219] on button "Start applying!" at bounding box center [214, 222] width 114 height 33
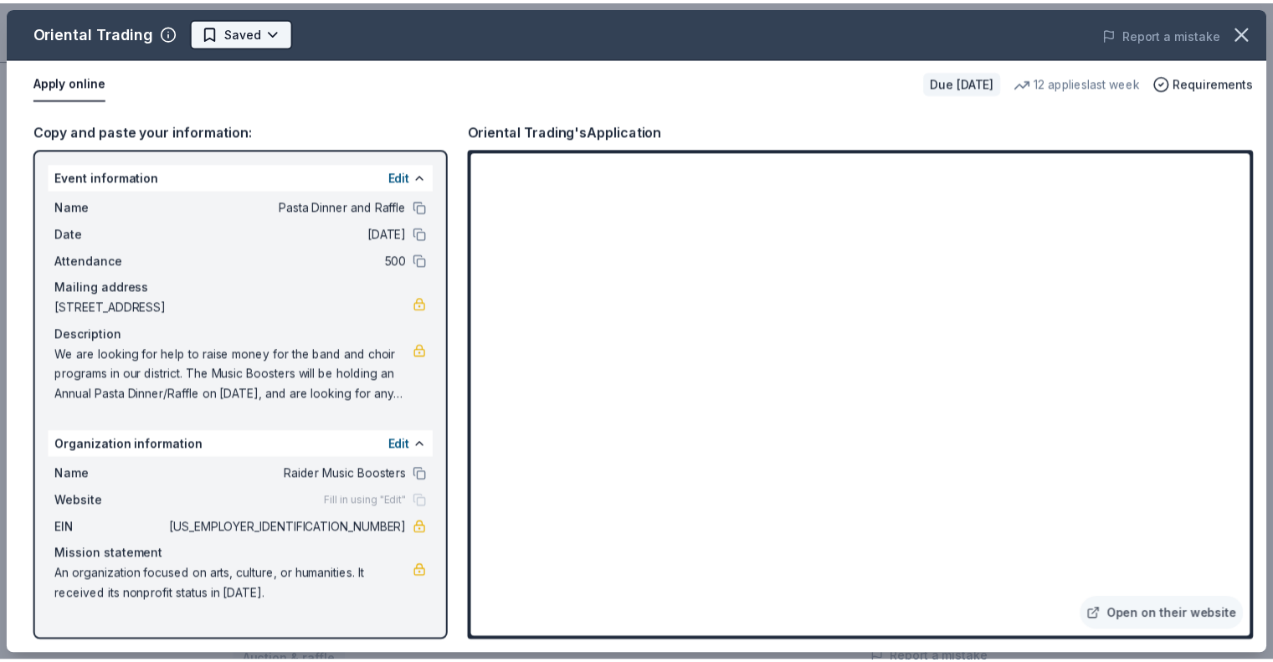
scroll to position [0, 0]
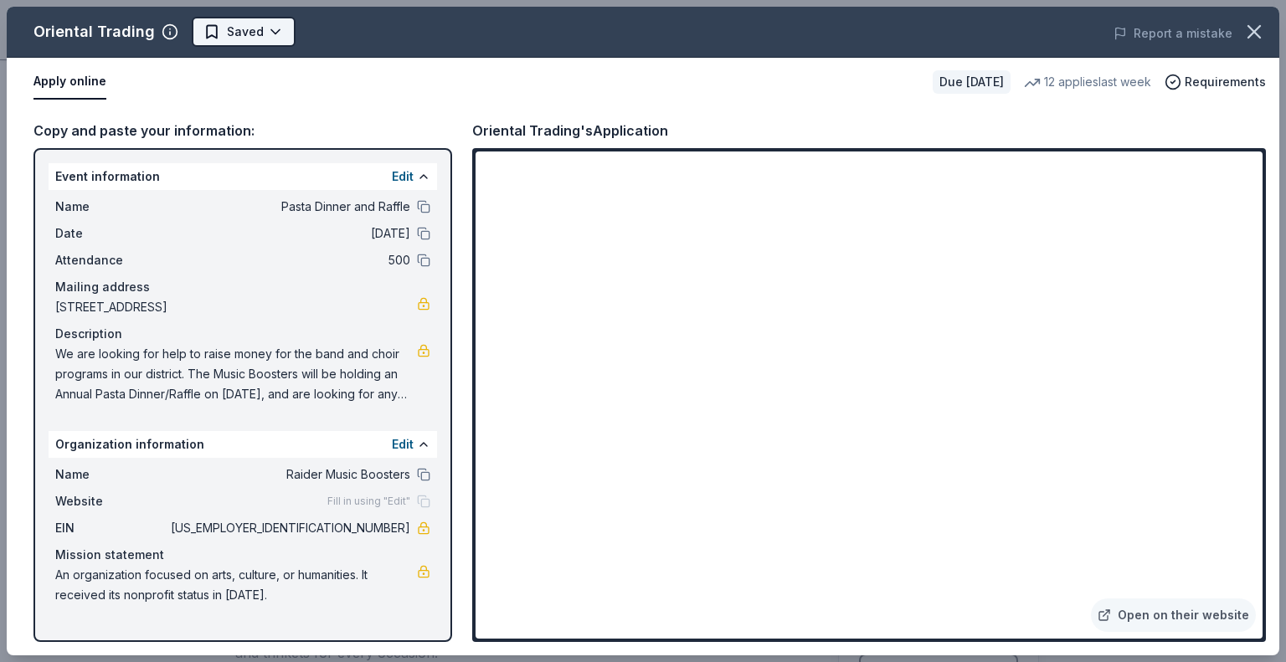
click at [270, 24] on html "Pasta Dinner and Raffle Upgrade your plan Earn Rewards Due in 40 days Share Ori…" at bounding box center [643, 331] width 1286 height 662
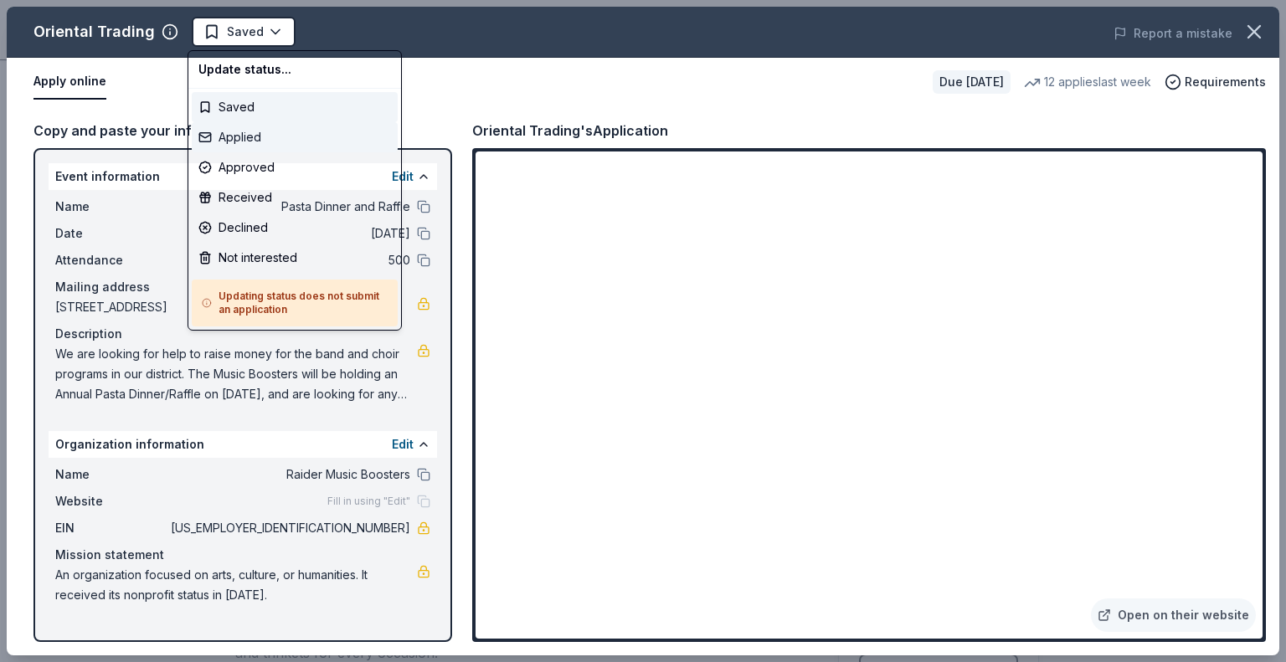
click at [252, 136] on div "Applied" at bounding box center [295, 137] width 206 height 30
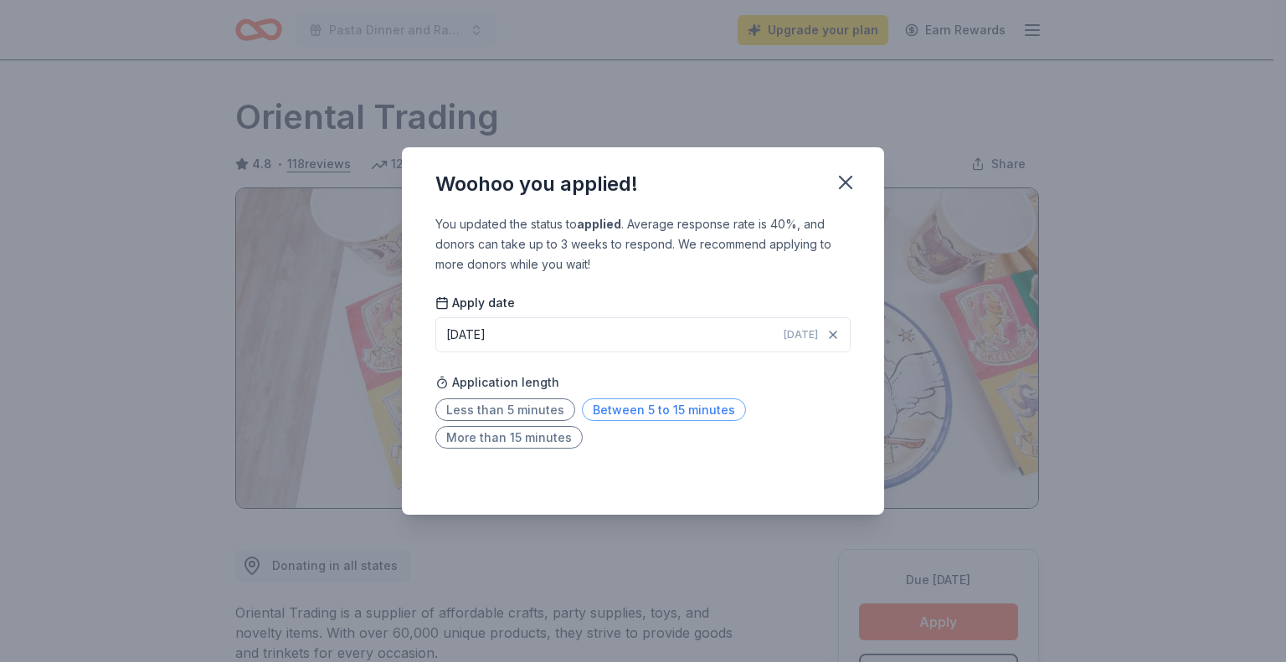
click at [654, 408] on span "Between 5 to 15 minutes" at bounding box center [664, 409] width 164 height 23
click at [847, 177] on icon "button" at bounding box center [845, 182] width 23 height 23
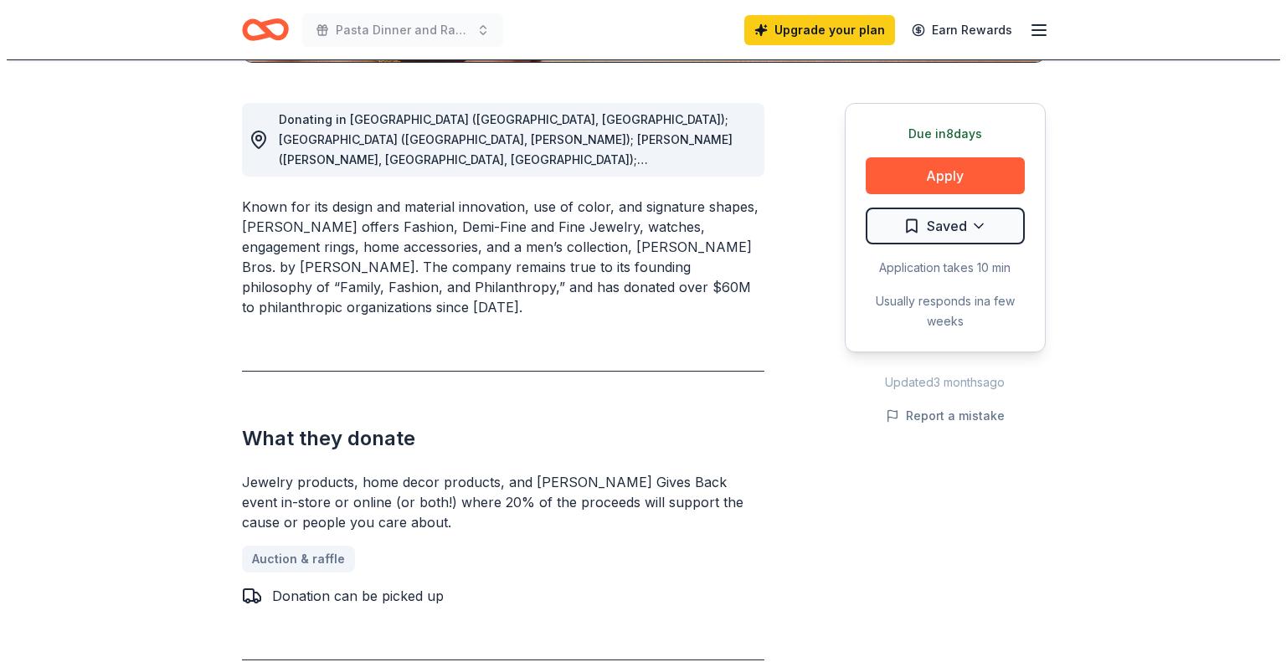
scroll to position [445, 0]
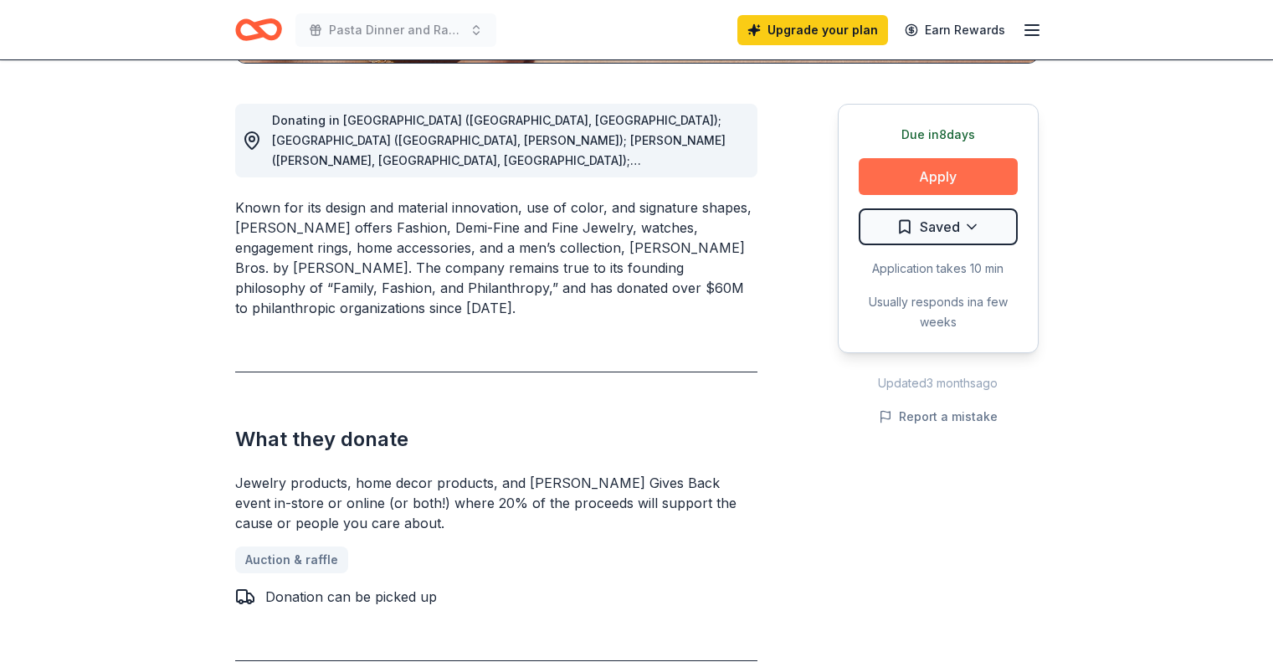
click at [935, 177] on button "Apply" at bounding box center [938, 176] width 159 height 37
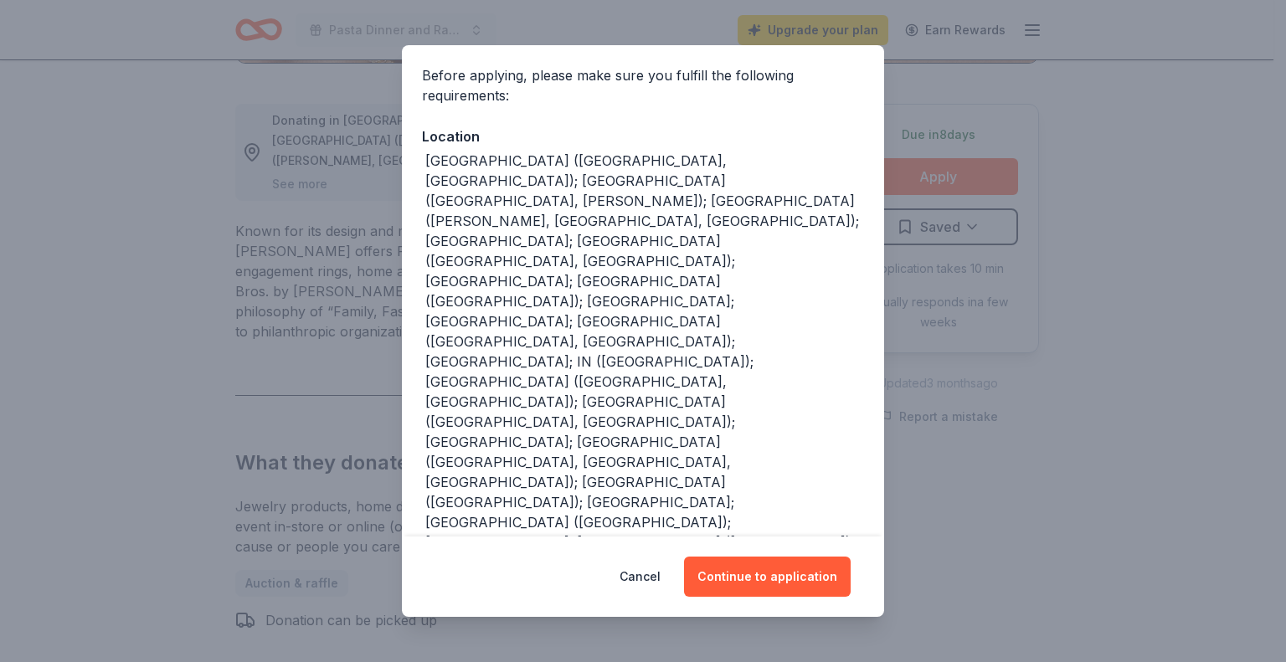
scroll to position [160, 0]
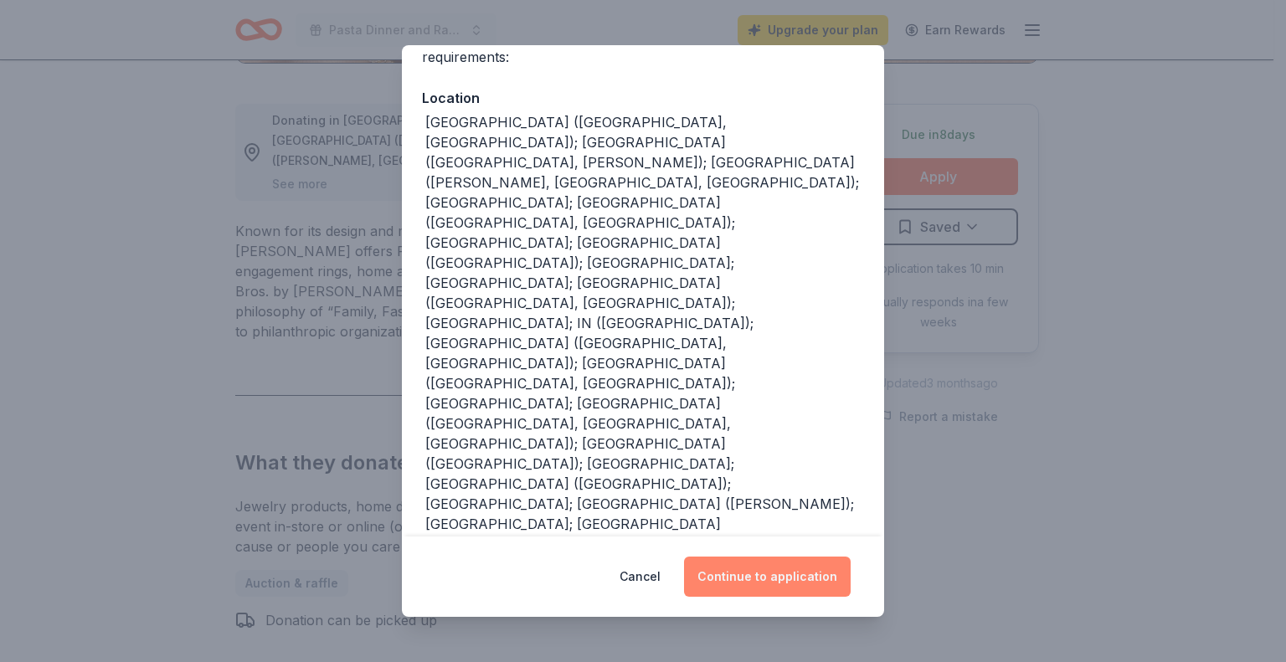
click at [799, 572] on button "Continue to application" at bounding box center [767, 577] width 167 height 40
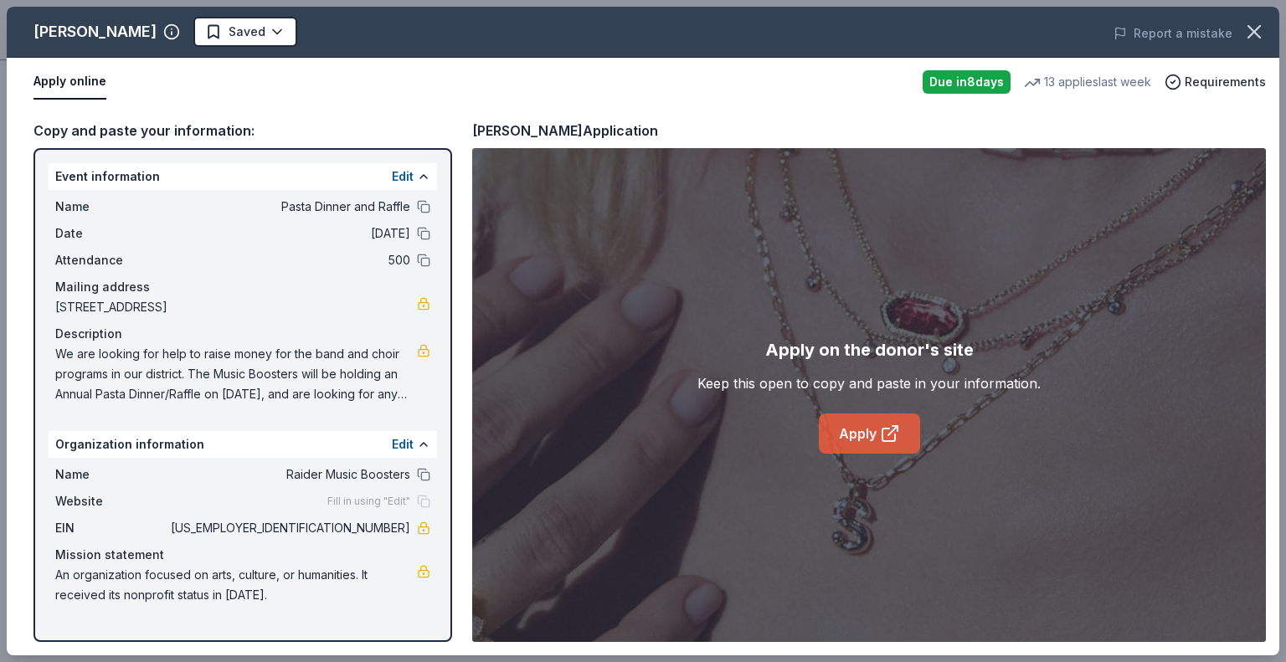
click at [864, 435] on link "Apply" at bounding box center [869, 434] width 101 height 40
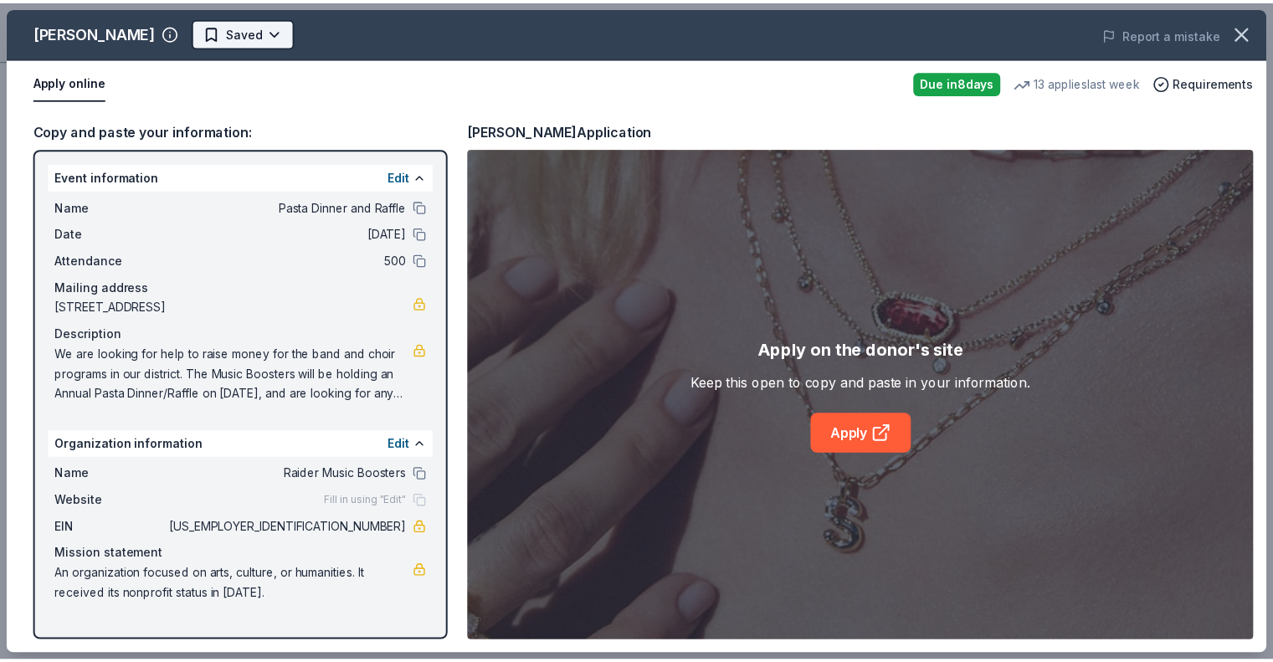
scroll to position [0, 0]
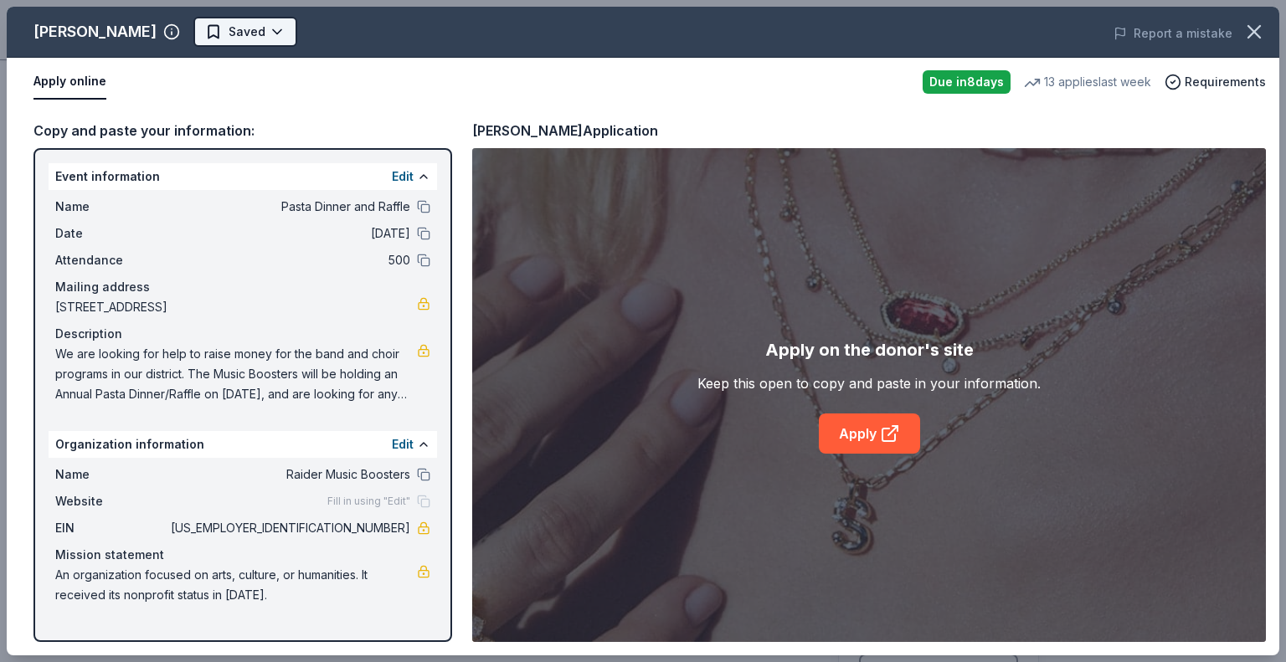
click at [244, 37] on html "Pasta Dinner and Raffle Upgrade your plan Earn Rewards Due [DATE] Share [PERSON…" at bounding box center [643, 331] width 1286 height 662
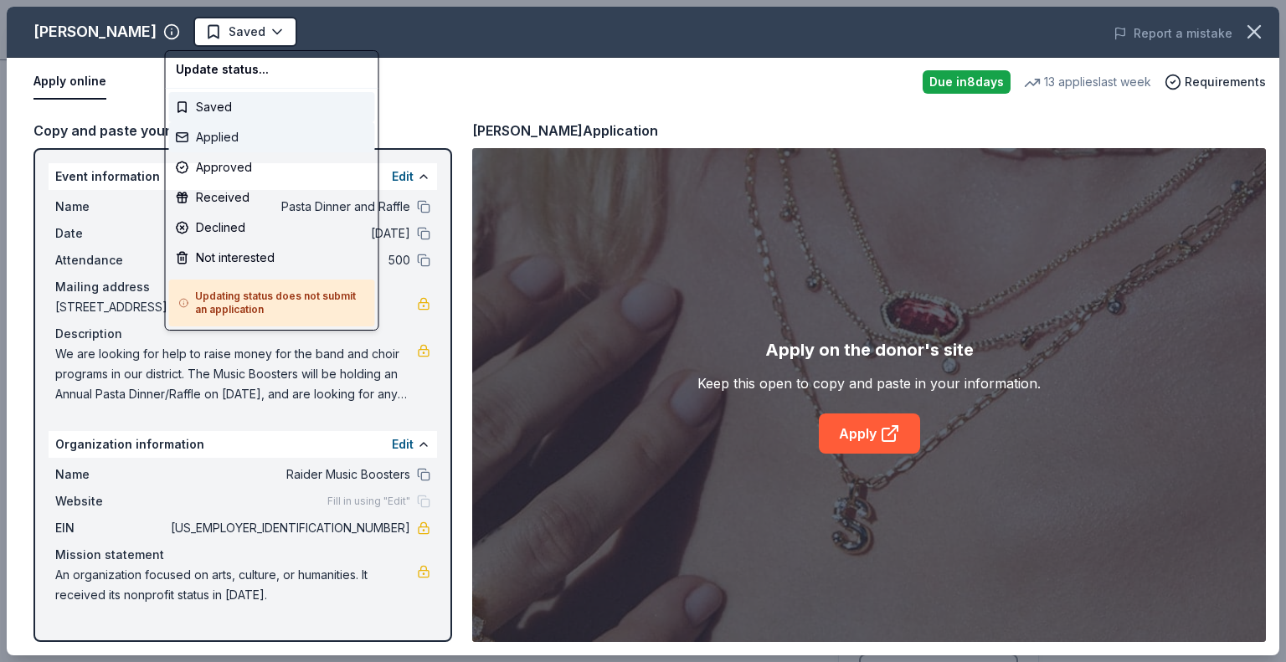
click at [233, 137] on div "Applied" at bounding box center [272, 137] width 206 height 30
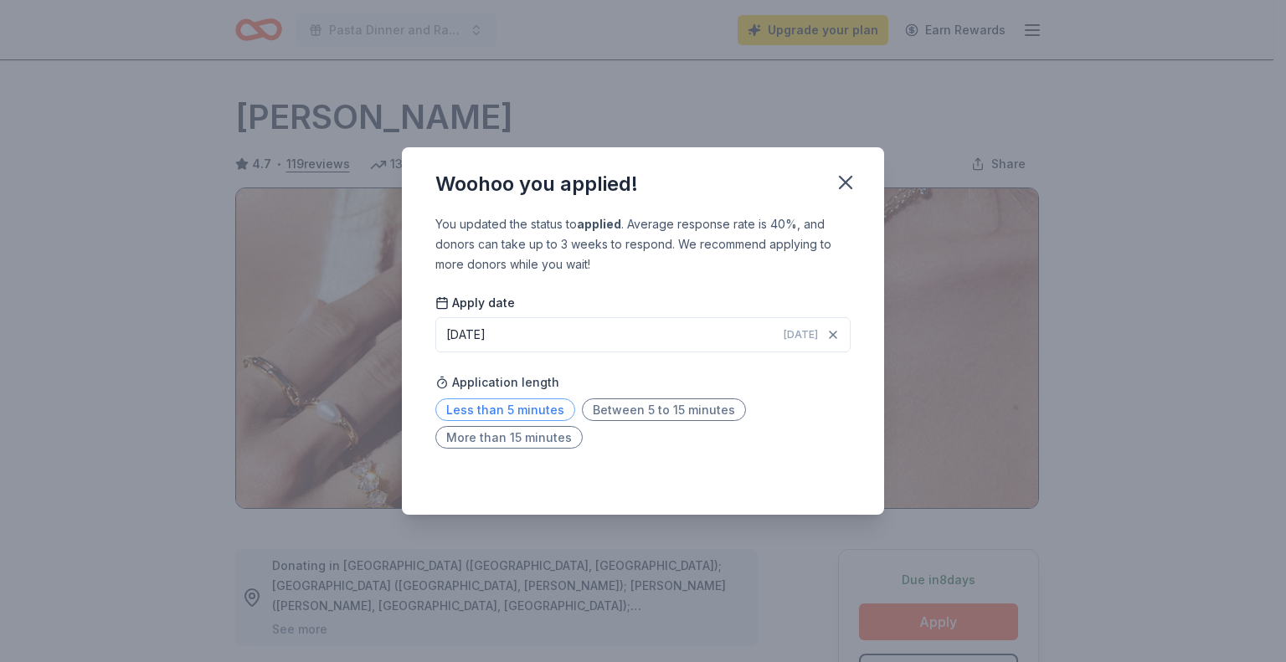
click at [550, 407] on span "Less than 5 minutes" at bounding box center [505, 409] width 140 height 23
click at [849, 177] on icon "button" at bounding box center [845, 182] width 23 height 23
